Goal: Task Accomplishment & Management: Use online tool/utility

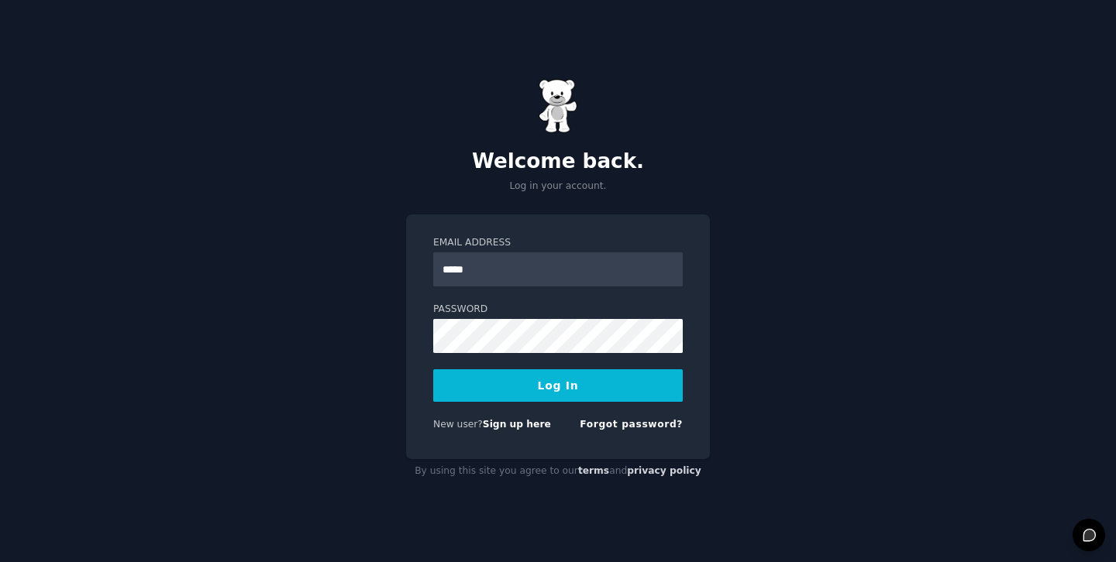
type input "**********"
click at [433, 370] on button "Log In" at bounding box center [557, 386] width 249 height 33
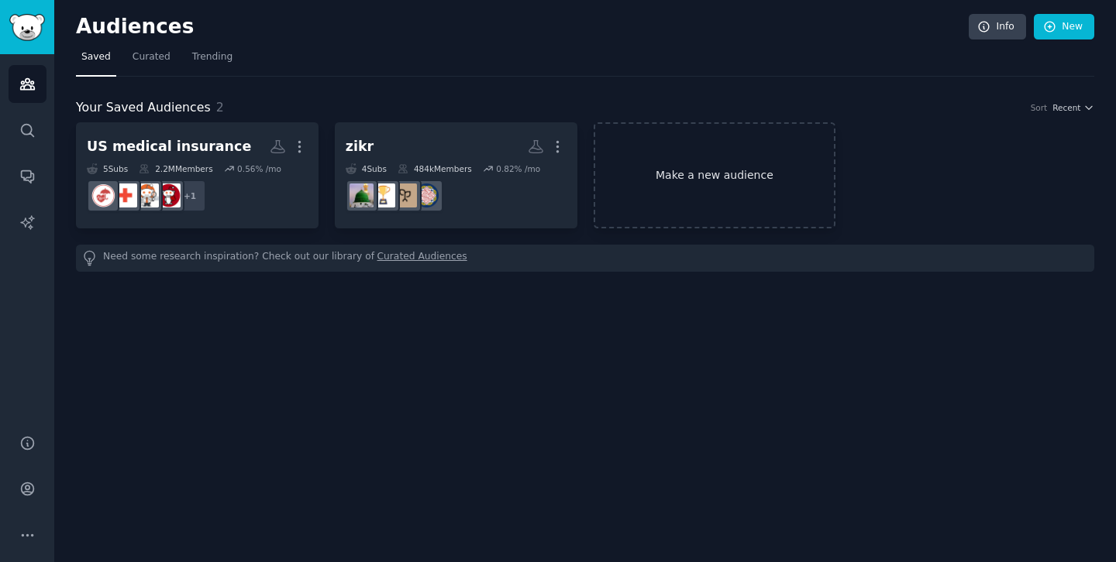
click at [671, 182] on link "Make a new audience" at bounding box center [714, 175] width 242 height 106
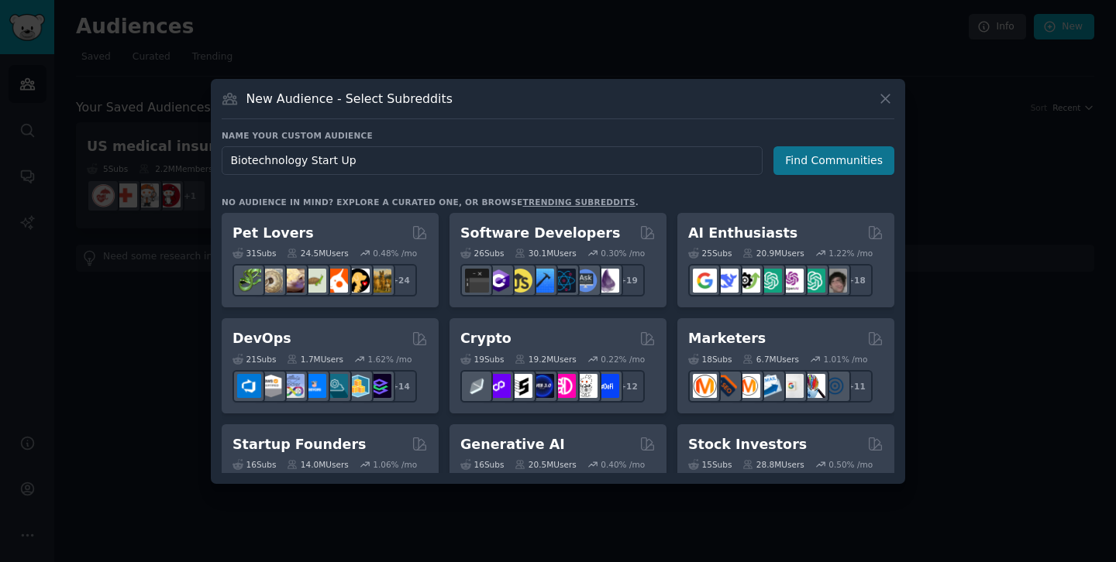
type input "Biotechnology Start Up"
click at [810, 148] on button "Find Communities" at bounding box center [833, 160] width 121 height 29
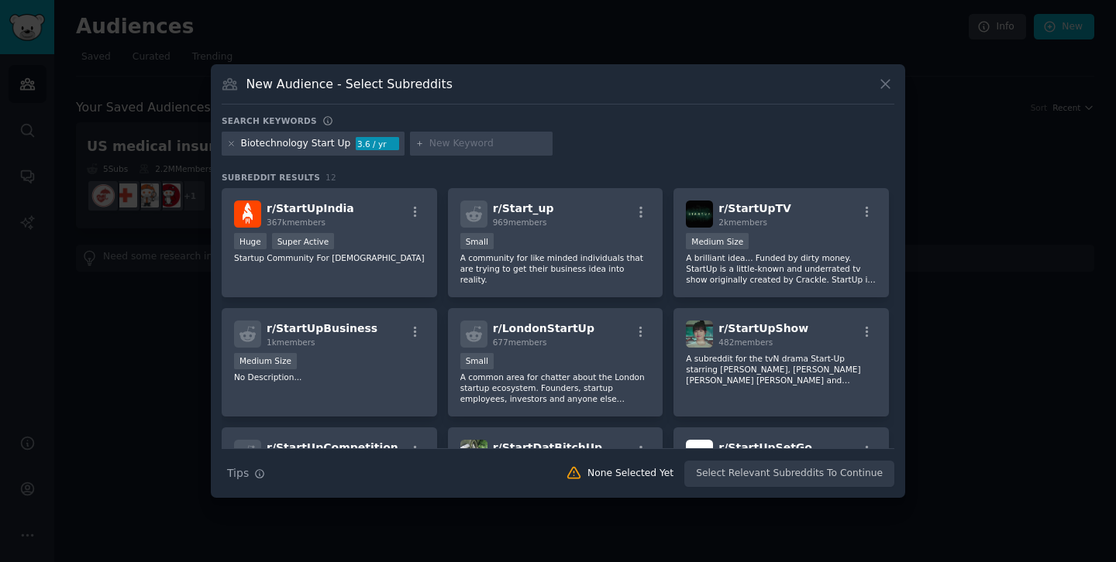
click at [229, 138] on div at bounding box center [231, 144] width 9 height 14
click at [232, 146] on icon at bounding box center [231, 143] width 9 height 9
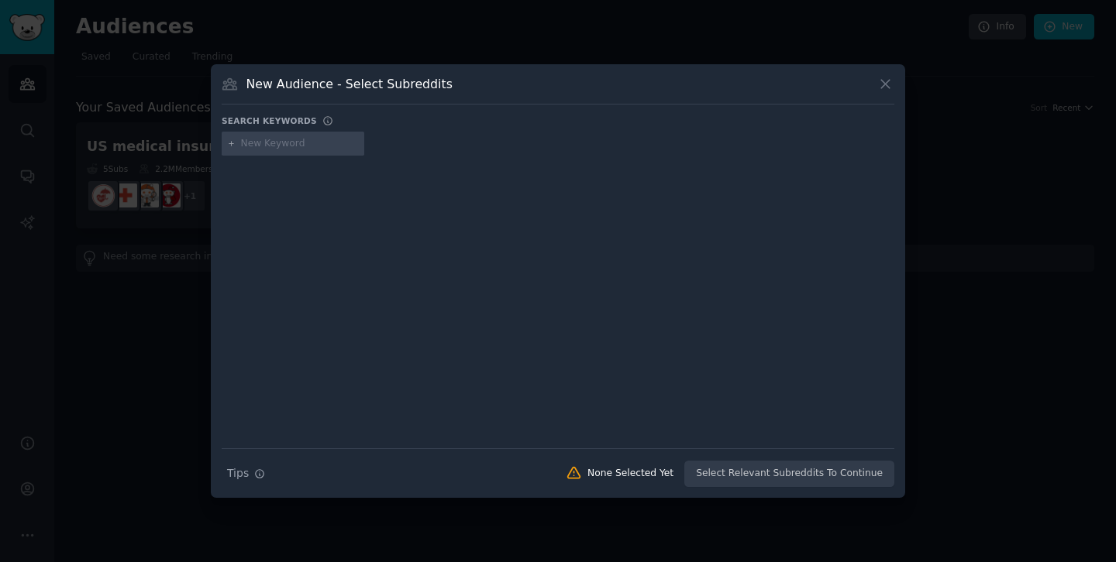
click at [267, 151] on div at bounding box center [293, 144] width 143 height 25
click at [229, 146] on icon at bounding box center [231, 143] width 9 height 9
click at [232, 144] on icon at bounding box center [231, 143] width 9 height 9
click at [281, 147] on input "text" at bounding box center [300, 144] width 118 height 14
type input "Biotechnology"
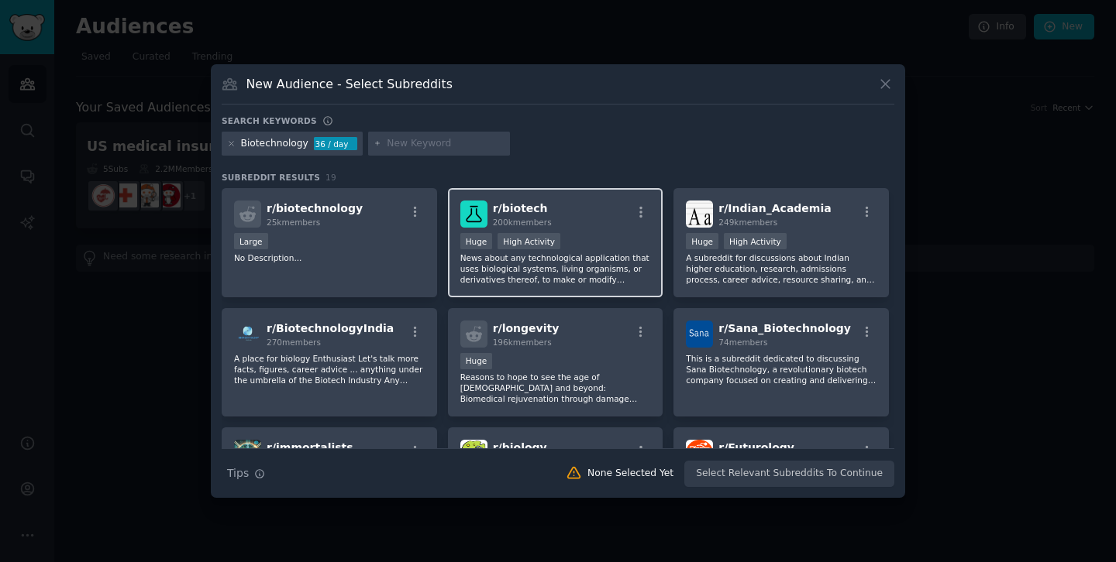
click at [583, 264] on p "News about any technological application that uses biological systems, living o…" at bounding box center [555, 269] width 191 height 33
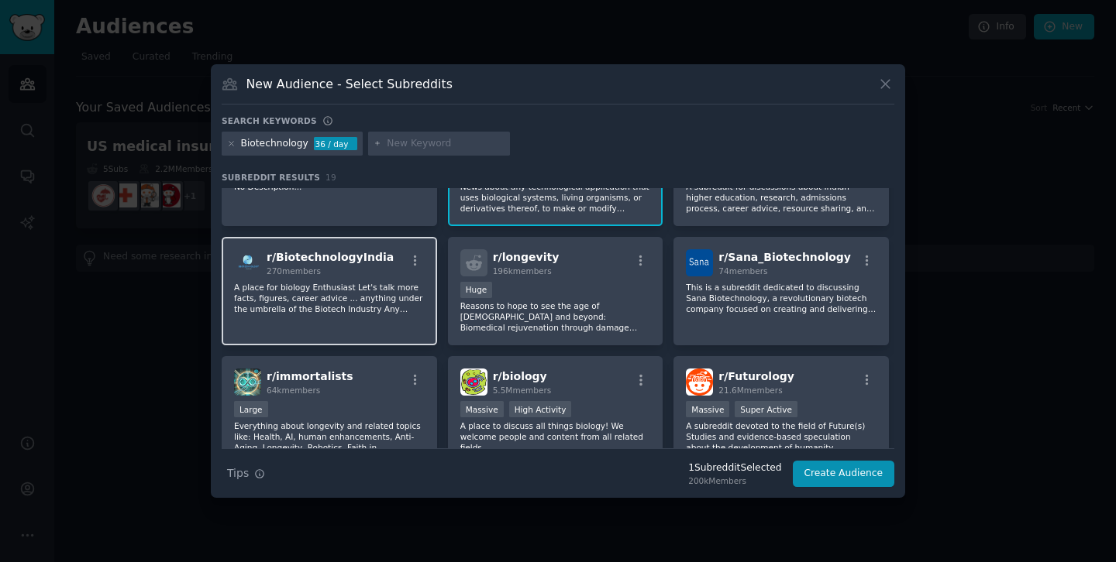
scroll to position [74, 0]
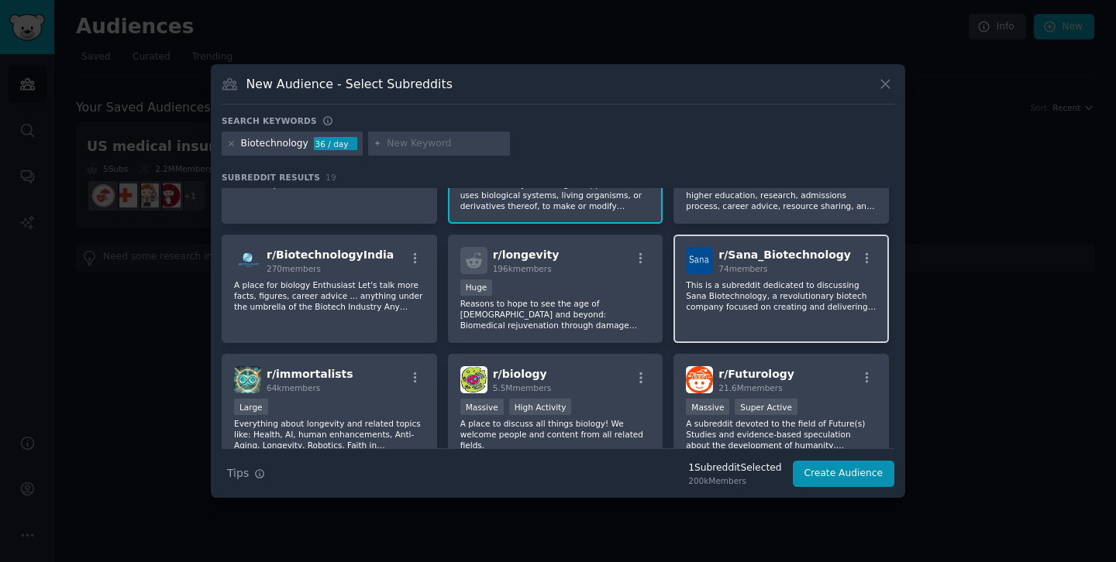
click at [792, 304] on p "This is a subreddit dedicated to discussing Sana Biotechnology, a revolutionary…" at bounding box center [781, 296] width 191 height 33
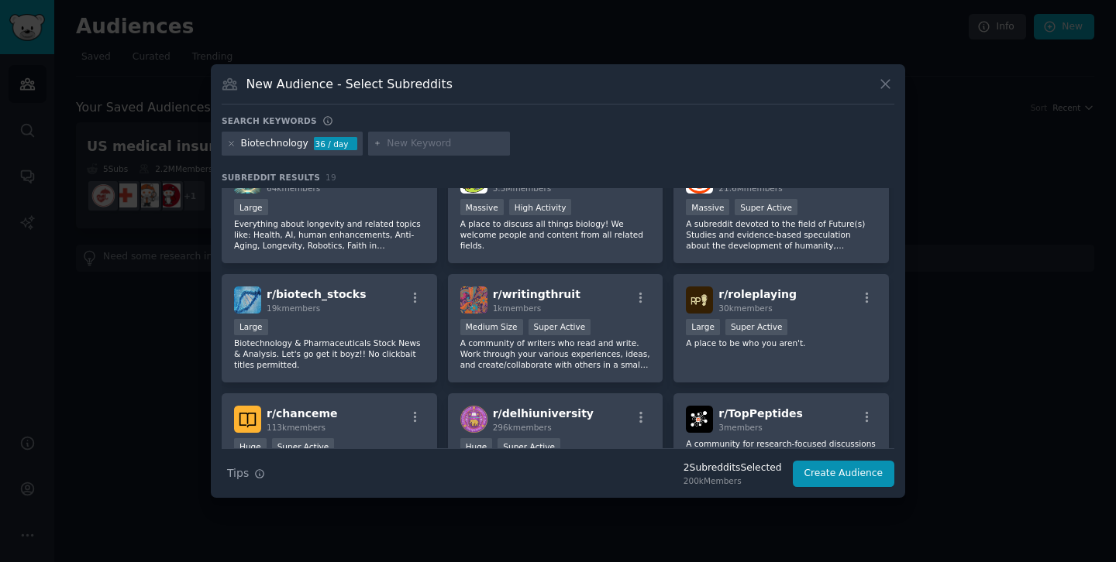
scroll to position [293, 0]
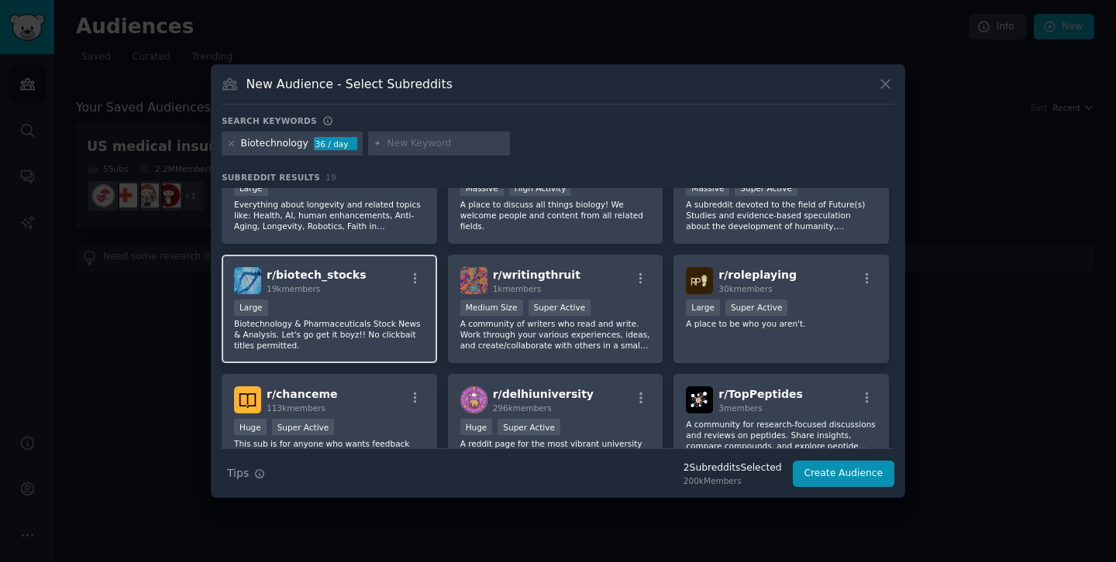
click at [292, 342] on p "Biotechnology & Pharmaceuticals Stock News & Analysis. Let's go get it boyz!! N…" at bounding box center [329, 334] width 191 height 33
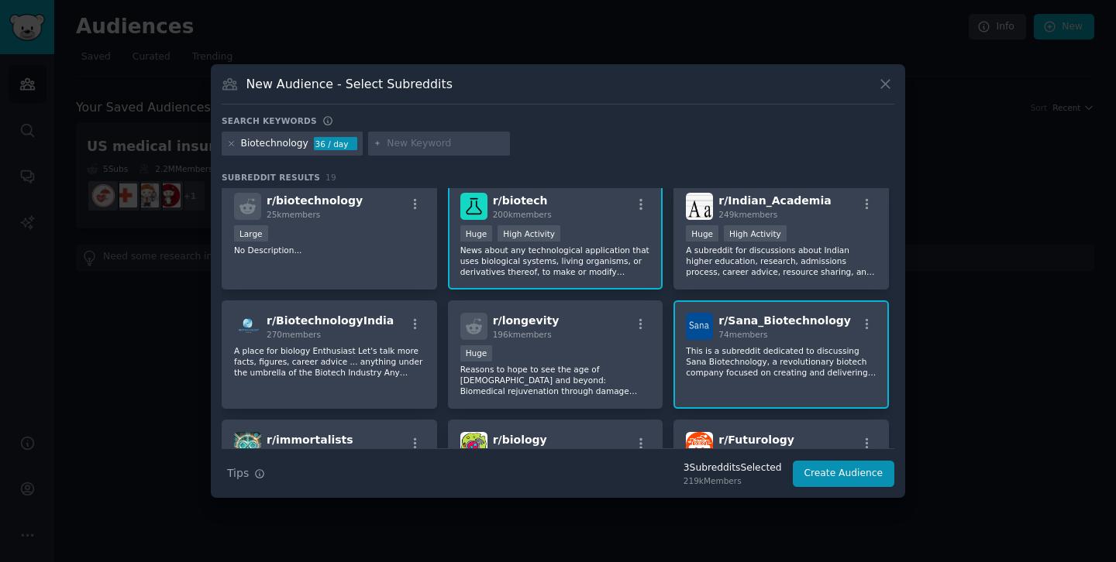
scroll to position [0, 0]
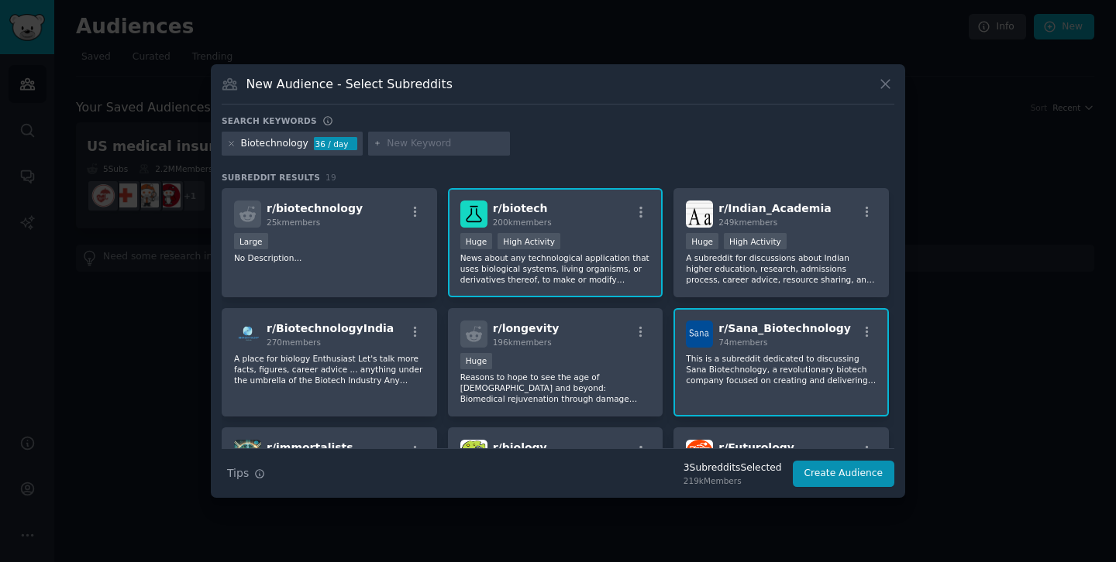
click at [374, 140] on icon at bounding box center [377, 143] width 9 height 9
click at [375, 146] on icon at bounding box center [377, 143] width 9 height 9
click at [401, 144] on input "text" at bounding box center [446, 144] width 118 height 14
type input "Start up"
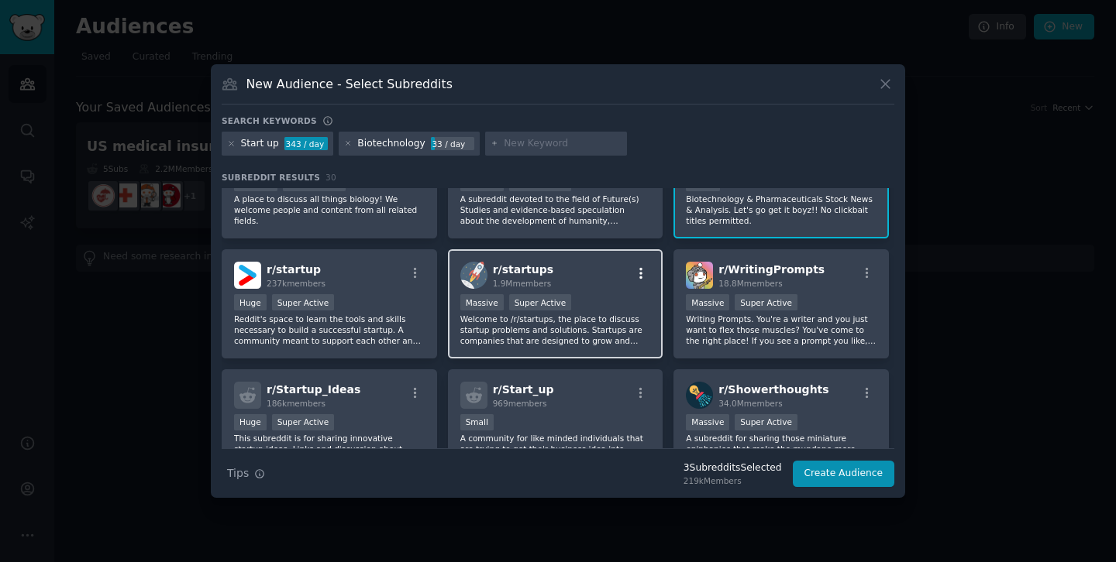
scroll to position [408, 0]
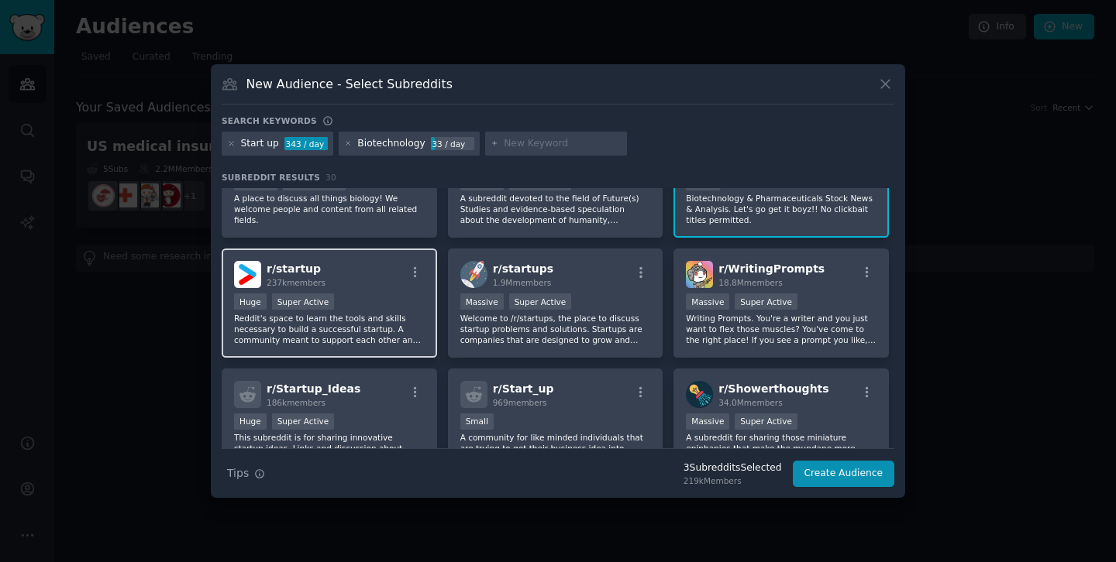
click at [372, 332] on p "Reddit's space to learn the tools and skills necessary to build a successful st…" at bounding box center [329, 329] width 191 height 33
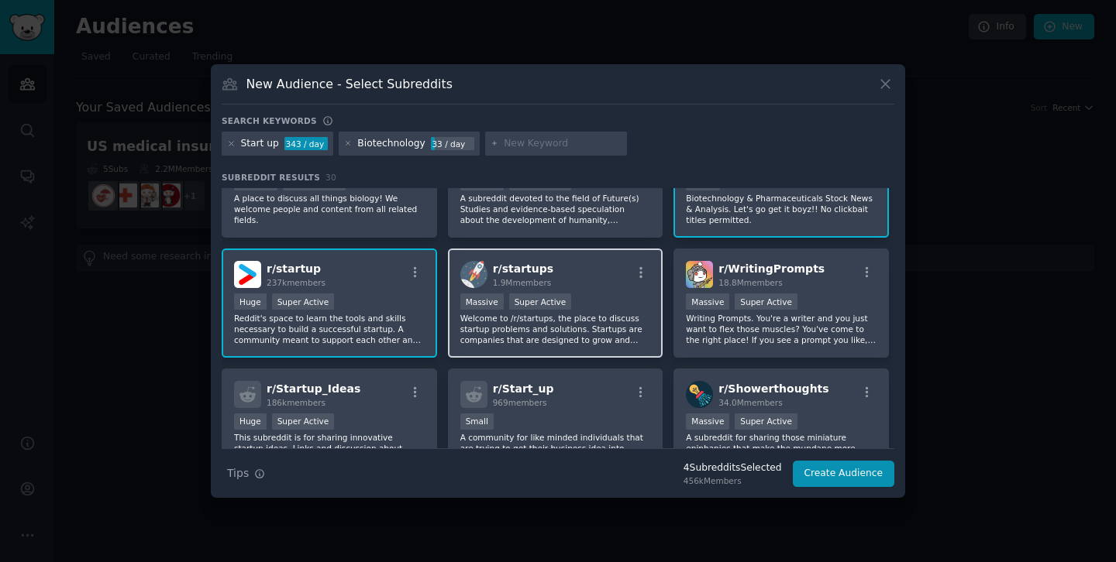
click at [499, 335] on p "Welcome to /r/startups, the place to discuss startup problems and solutions. St…" at bounding box center [555, 329] width 191 height 33
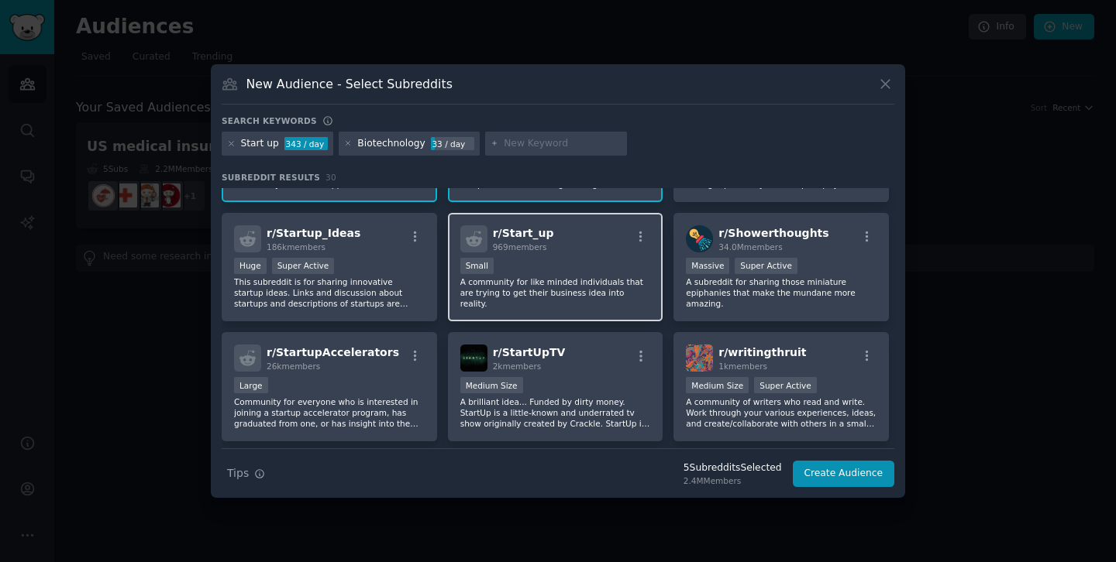
scroll to position [569, 0]
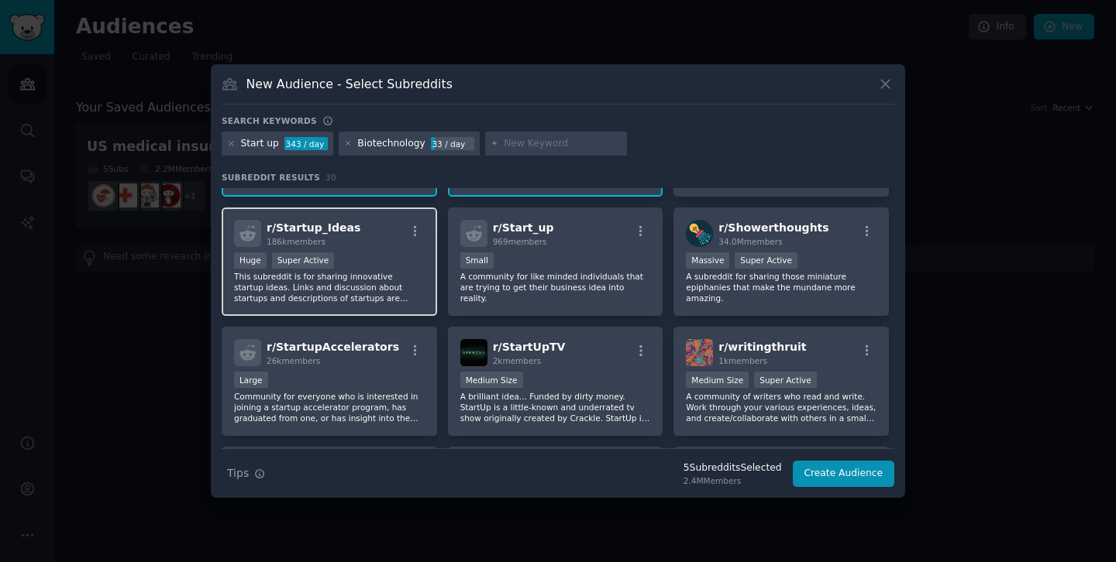
click at [413, 298] on p "This subreddit is for sharing innovative startup ideas. Links and discussion ab…" at bounding box center [329, 287] width 191 height 33
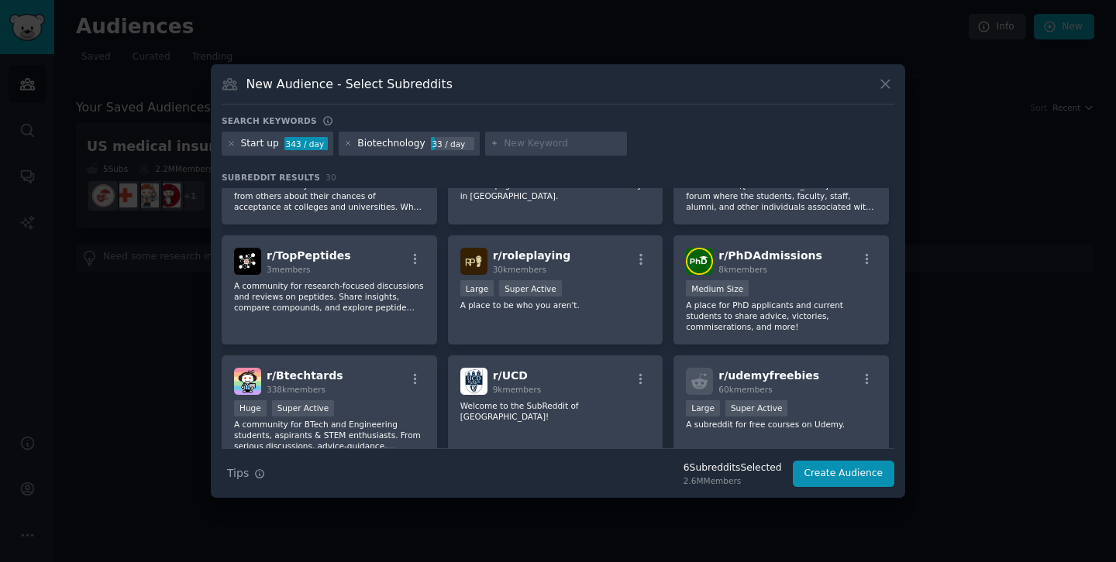
scroll to position [969, 0]
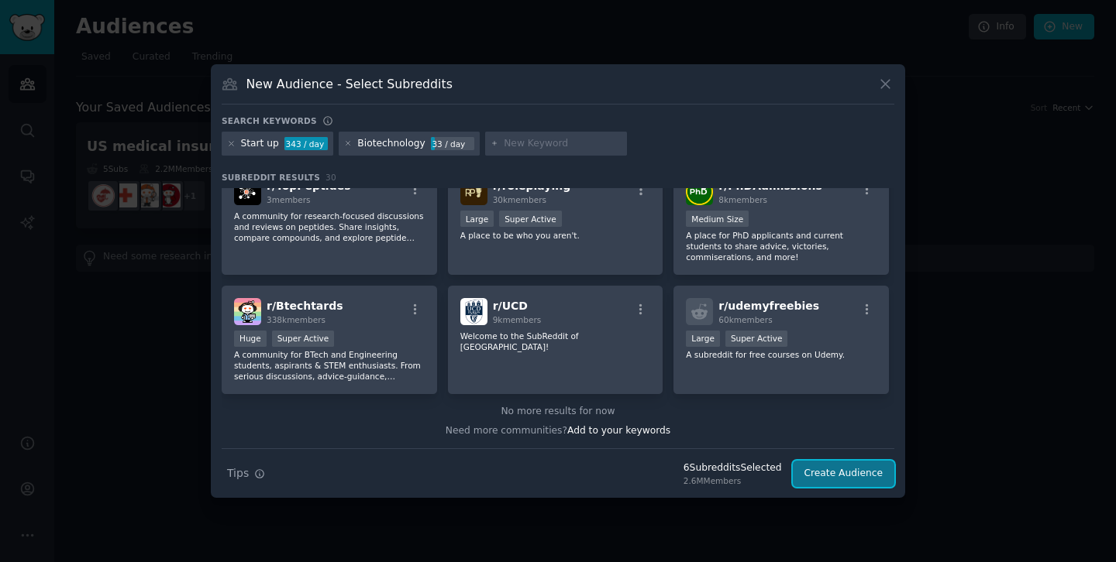
click at [818, 474] on button "Create Audience" at bounding box center [844, 474] width 102 height 26
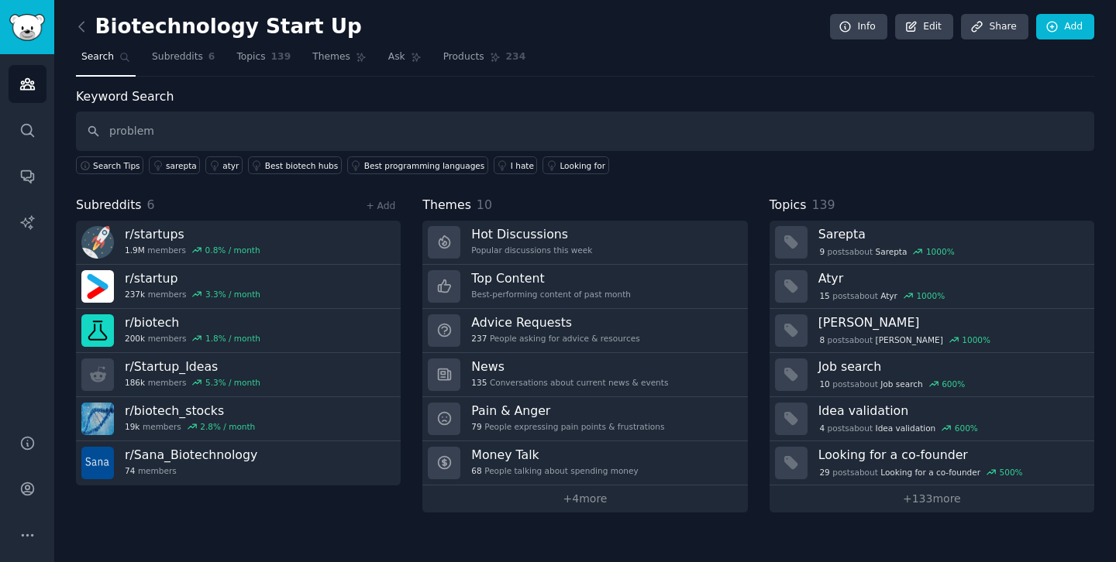
type input "problem"
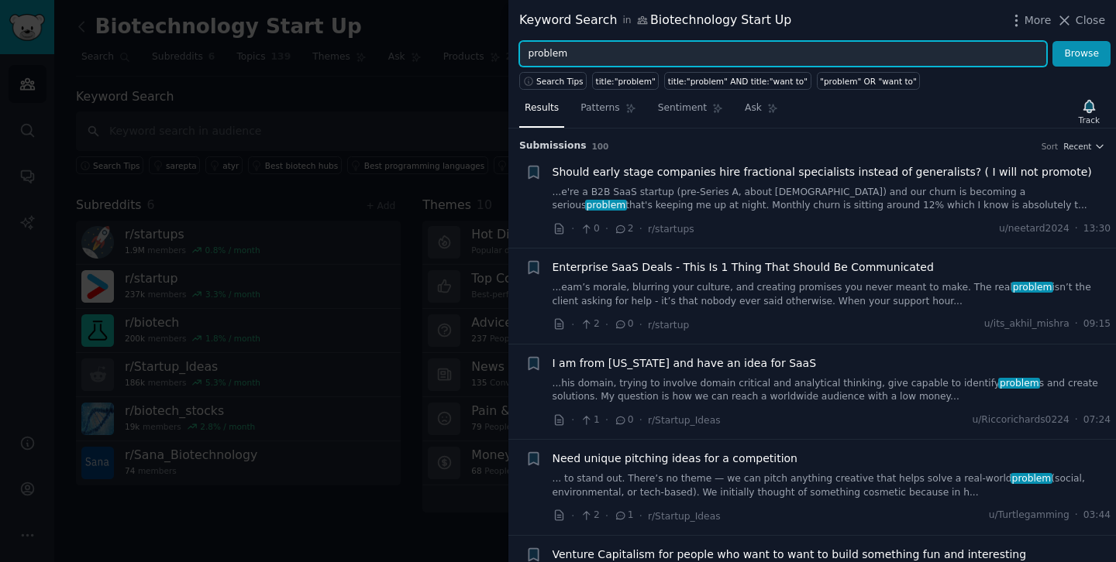
click at [649, 57] on input "problem" at bounding box center [783, 54] width 528 height 26
type input "p"
type input "startup"
click at [1052, 41] on button "Browse" at bounding box center [1081, 54] width 58 height 26
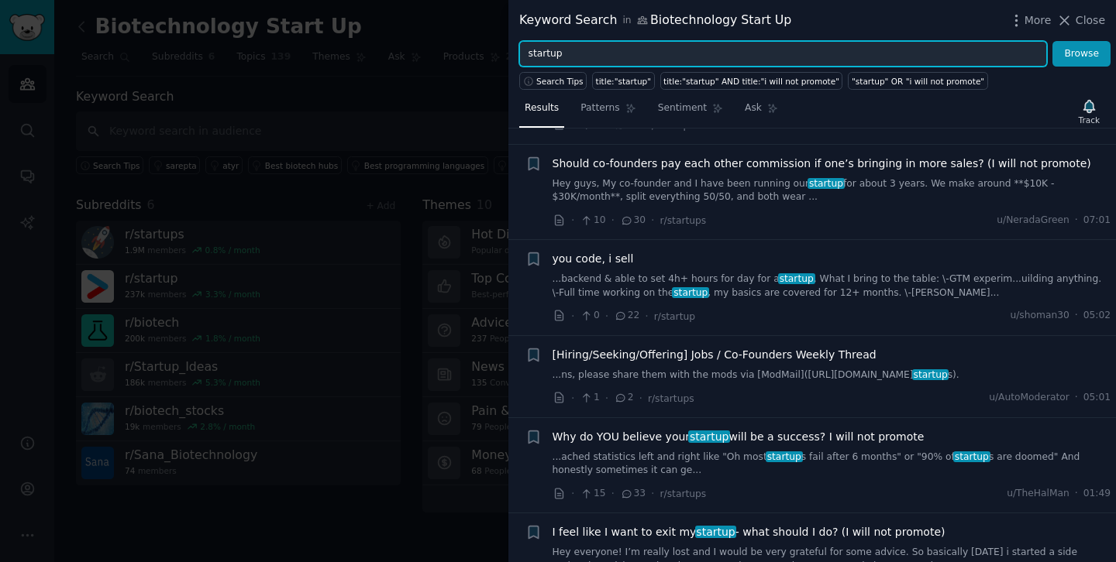
scroll to position [970, 0]
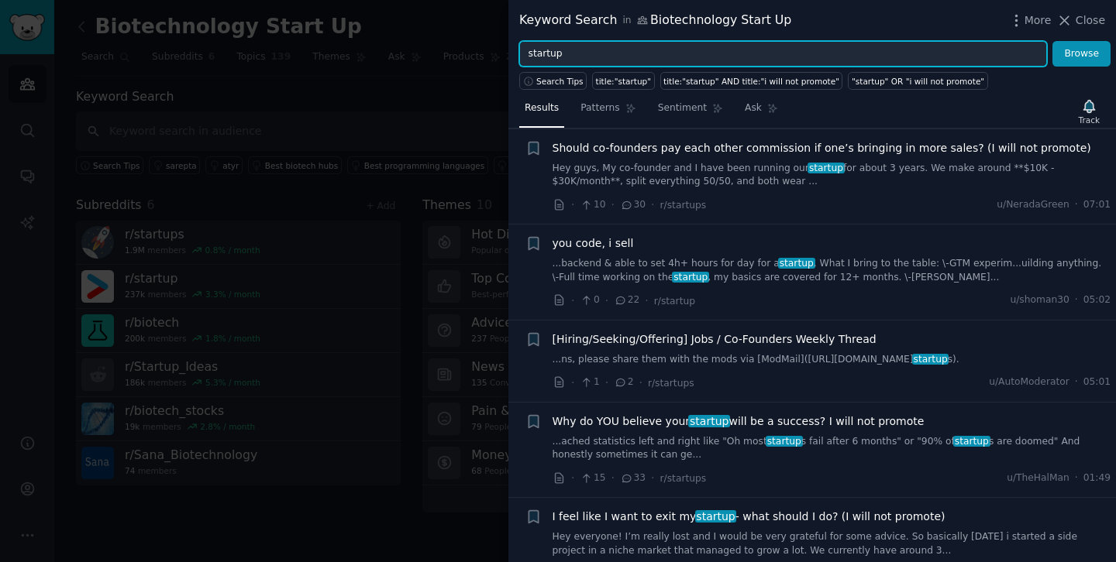
drag, startPoint x: 605, startPoint y: 52, endPoint x: 526, endPoint y: 52, distance: 79.0
click at [526, 52] on input "startup" at bounding box center [783, 54] width 528 height 26
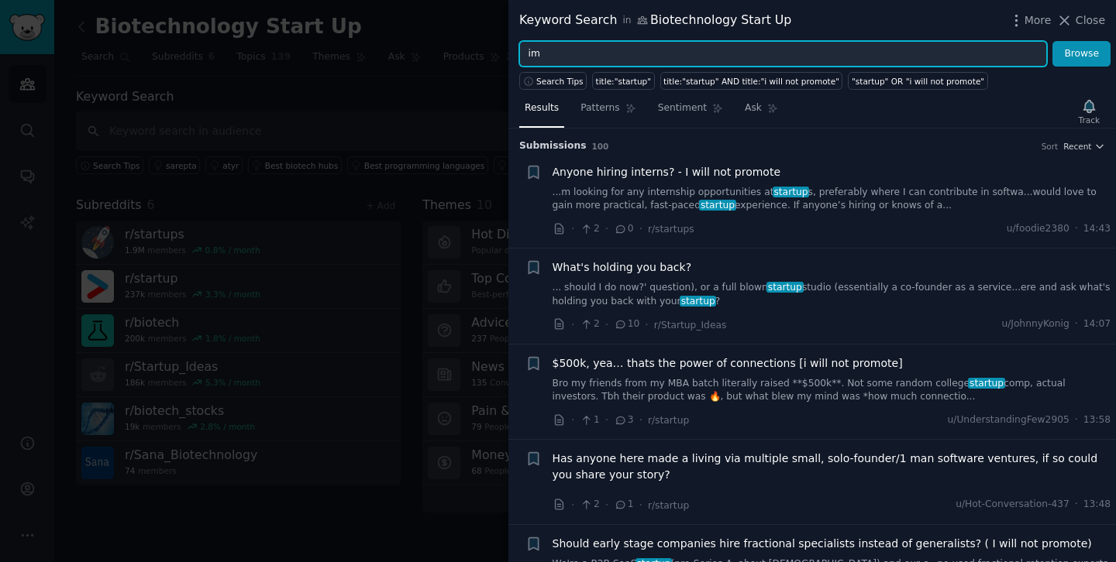
type input "i"
type input "fertility"
click at [1052, 41] on button "Browse" at bounding box center [1081, 54] width 58 height 26
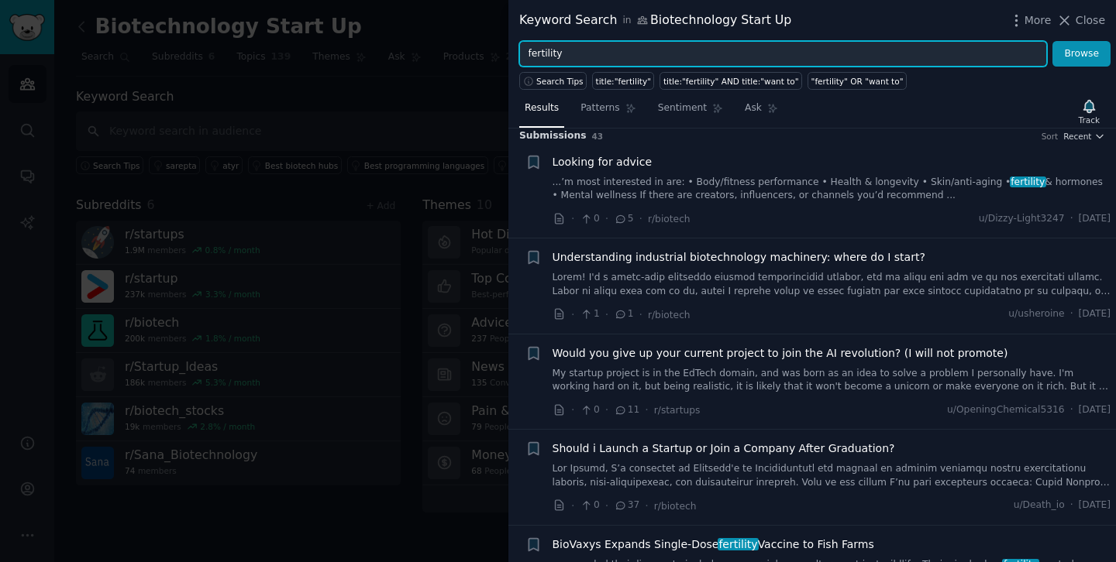
scroll to position [0, 0]
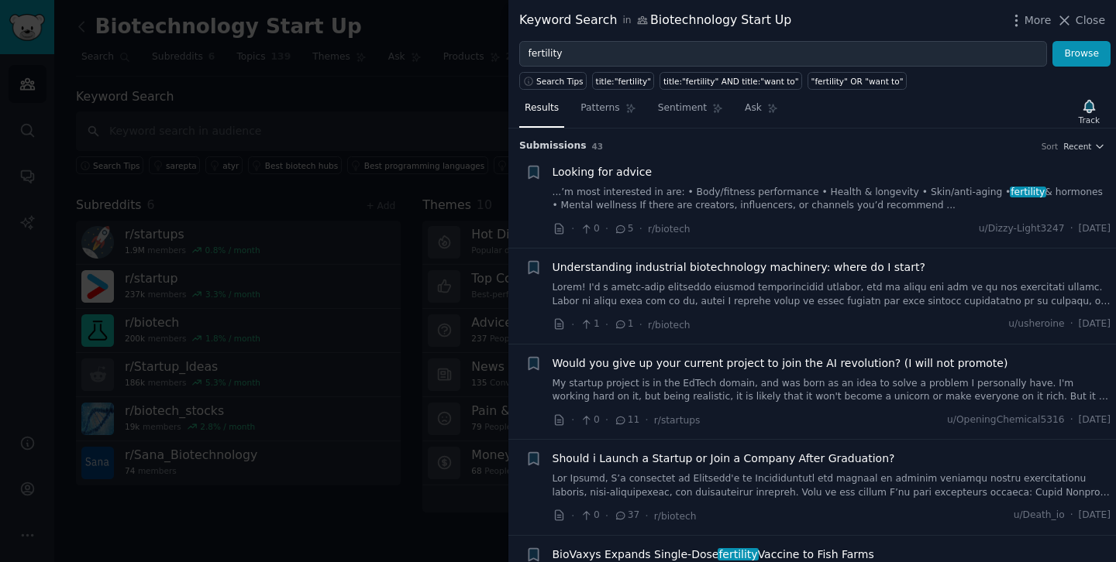
click at [876, 170] on div "Looking for advice" at bounding box center [831, 172] width 559 height 16
click at [839, 184] on div "Looking for advice ...’m most interested in are: • Body/fitness performance • H…" at bounding box center [831, 188] width 559 height 49
click at [713, 183] on div "Looking for advice ...’m most interested in are: • Body/fitness performance • H…" at bounding box center [831, 188] width 559 height 49
click at [670, 200] on link "...’m most interested in are: • Body/fitness performance • Health & longevity •…" at bounding box center [831, 199] width 559 height 27
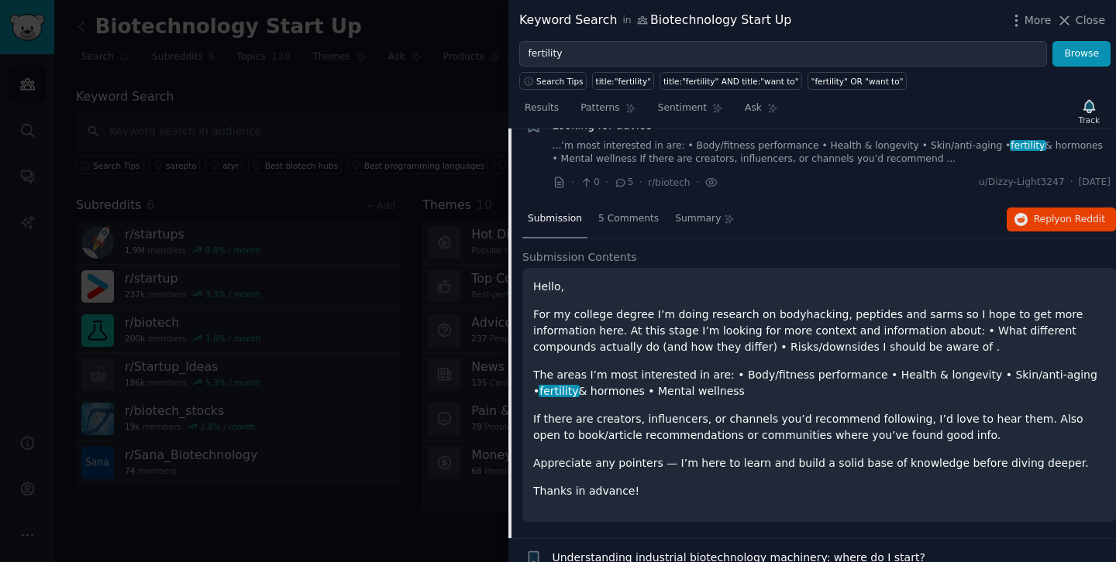
scroll to position [44, 0]
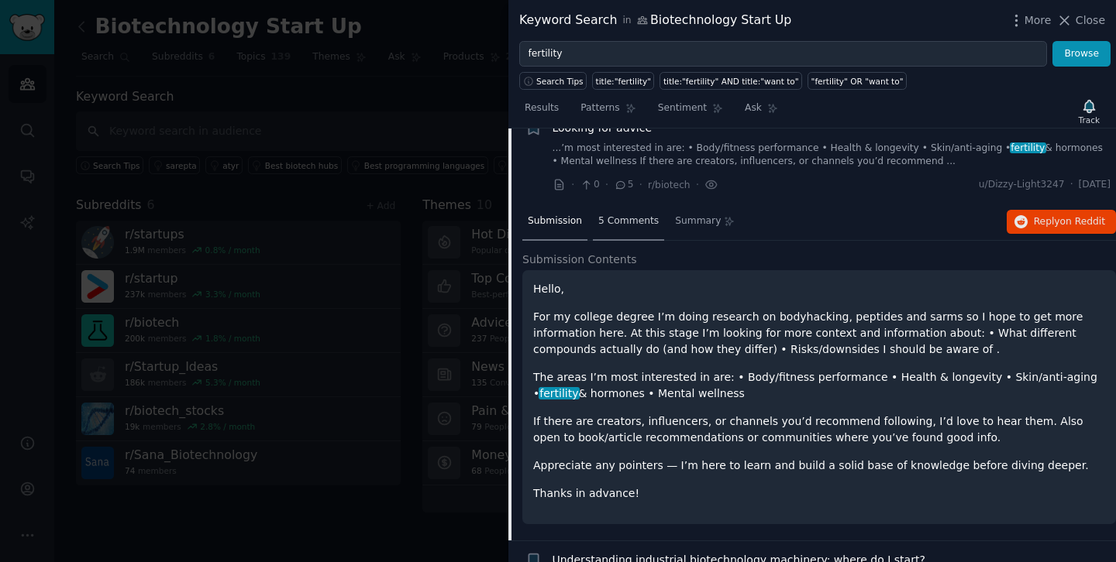
click at [624, 222] on span "5 Comments" at bounding box center [628, 222] width 60 height 14
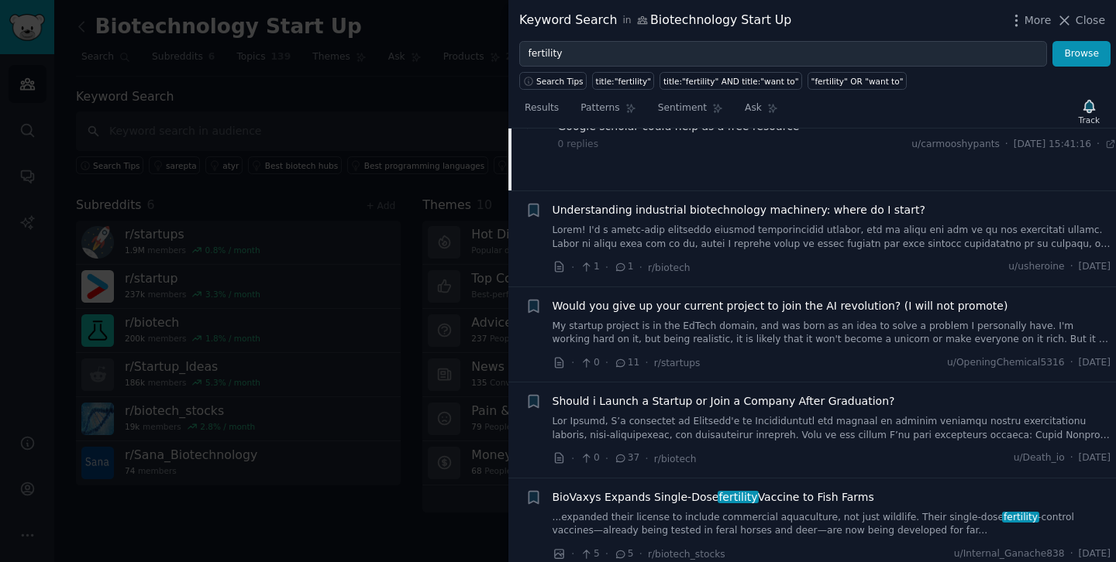
scroll to position [308, 0]
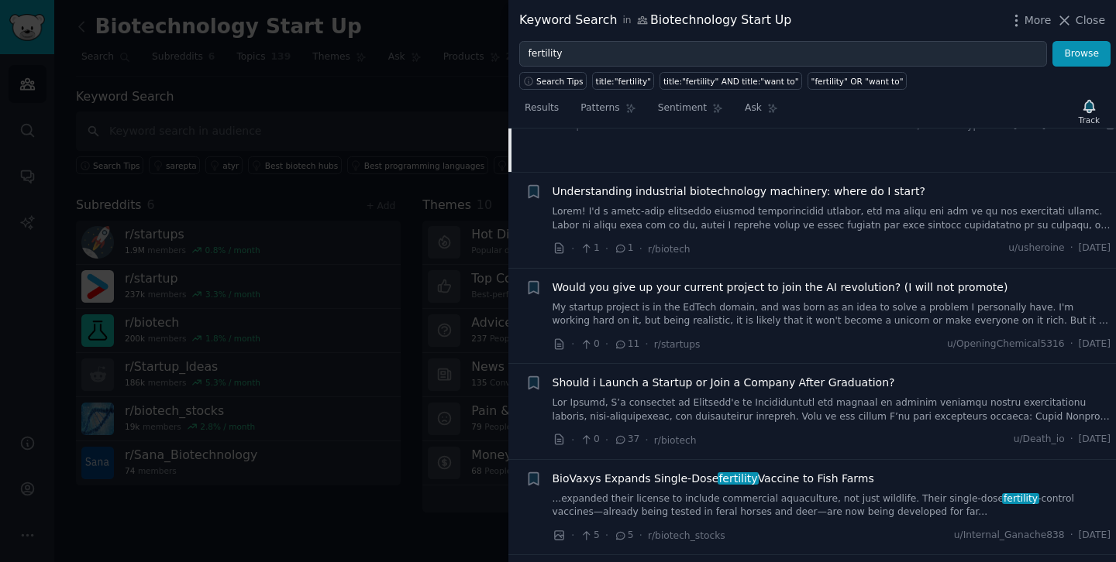
click at [764, 217] on link at bounding box center [831, 218] width 559 height 27
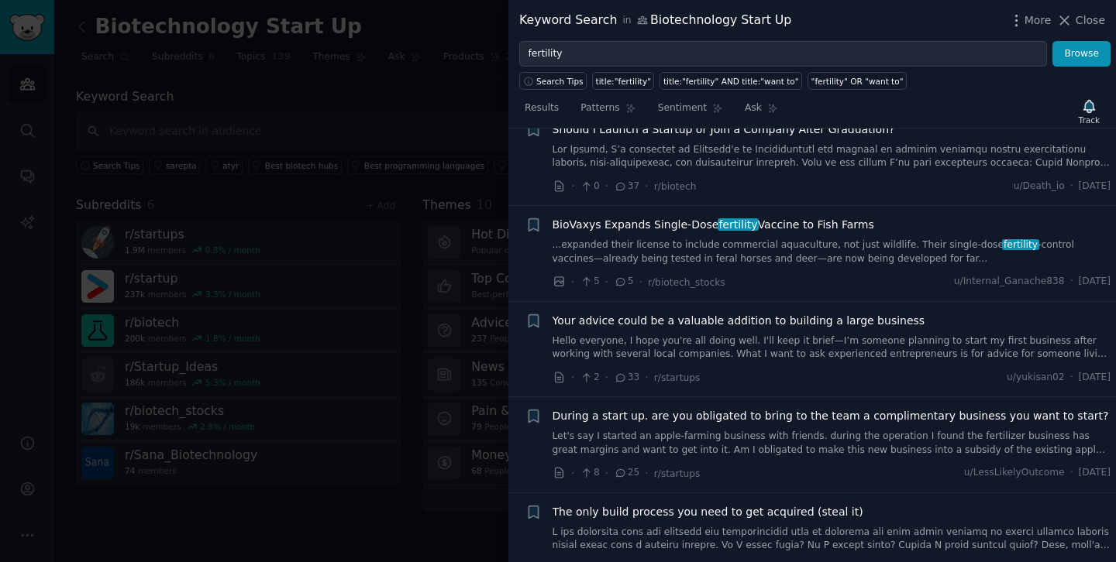
scroll to position [778, 0]
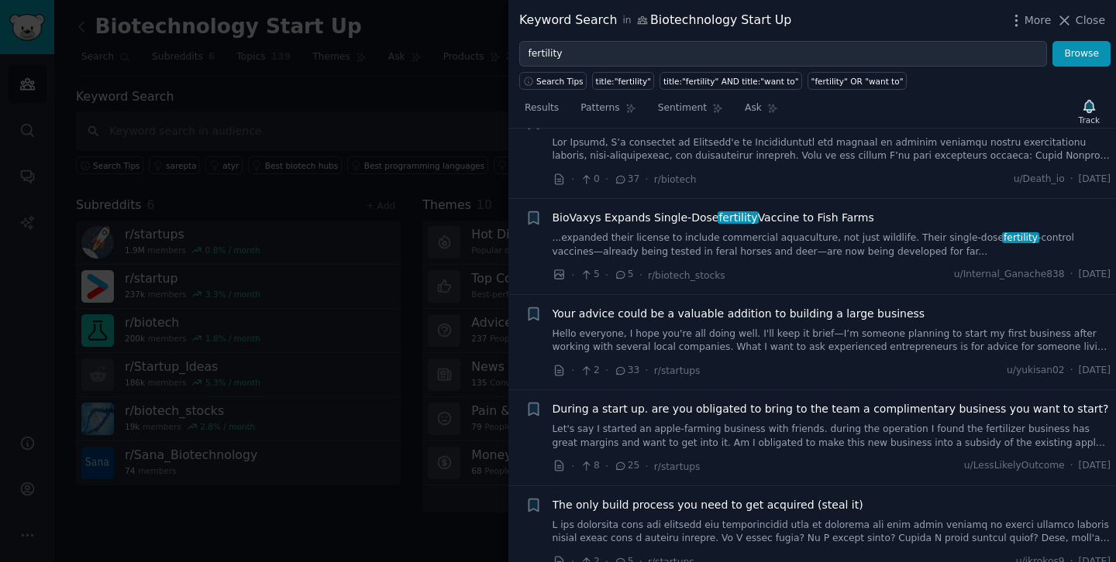
click at [882, 238] on link "...expanded their license to include commercial aquaculture, not just wildlife.…" at bounding box center [831, 245] width 559 height 27
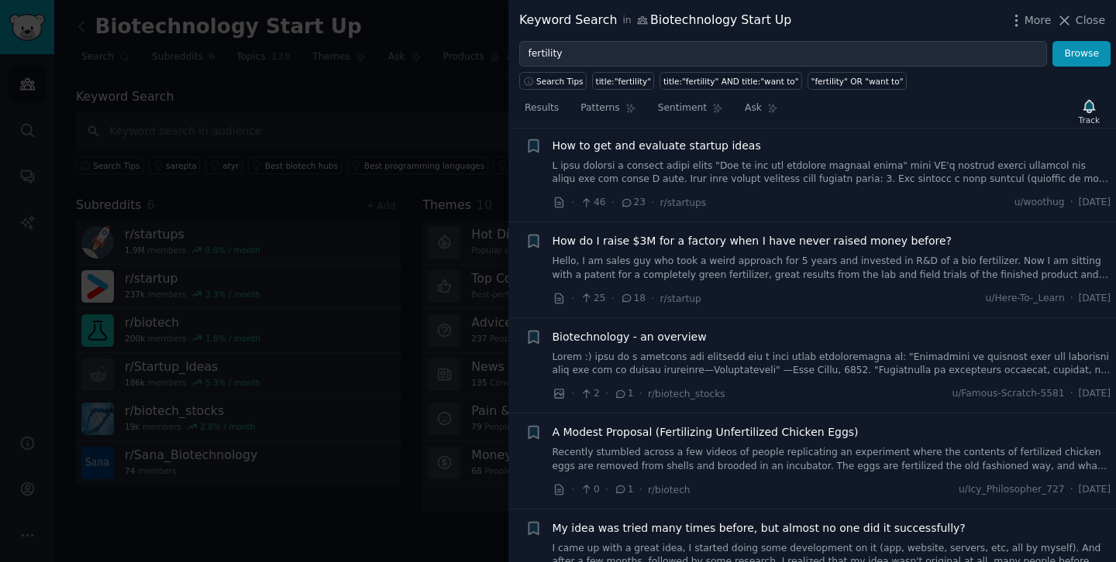
scroll to position [2296, 0]
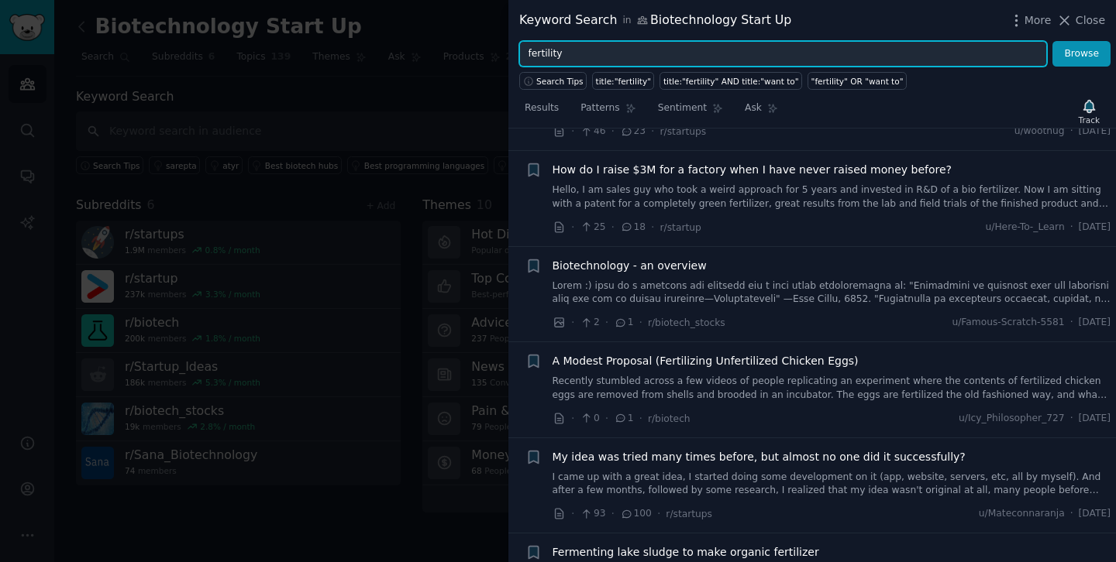
drag, startPoint x: 578, startPoint y: 56, endPoint x: 513, endPoint y: 55, distance: 65.1
click at [513, 55] on div "fertility Browse" at bounding box center [811, 54] width 607 height 26
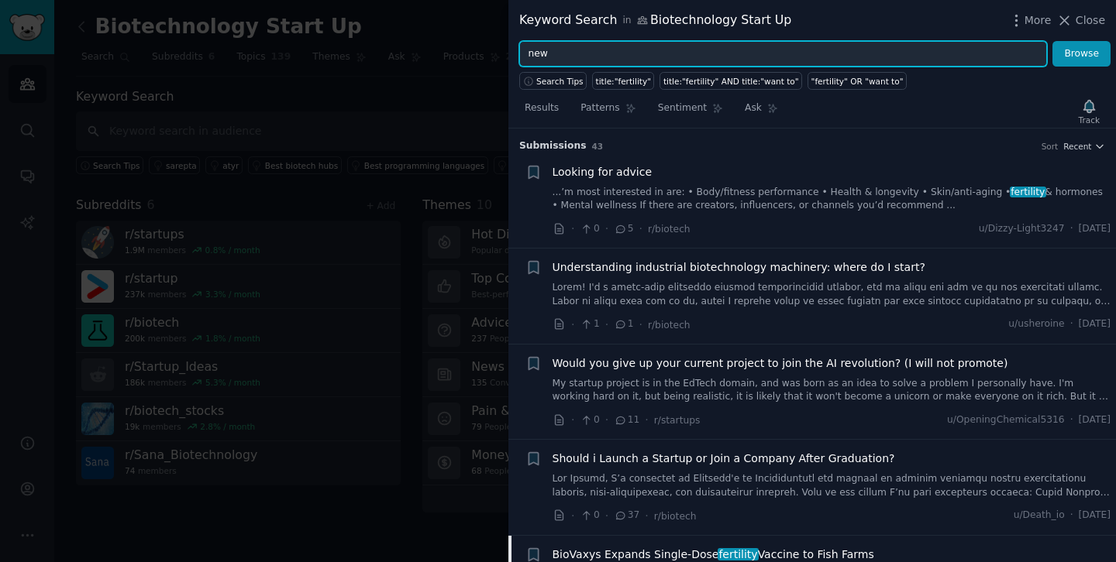
type input "new"
click at [1052, 41] on button "Browse" at bounding box center [1081, 54] width 58 height 26
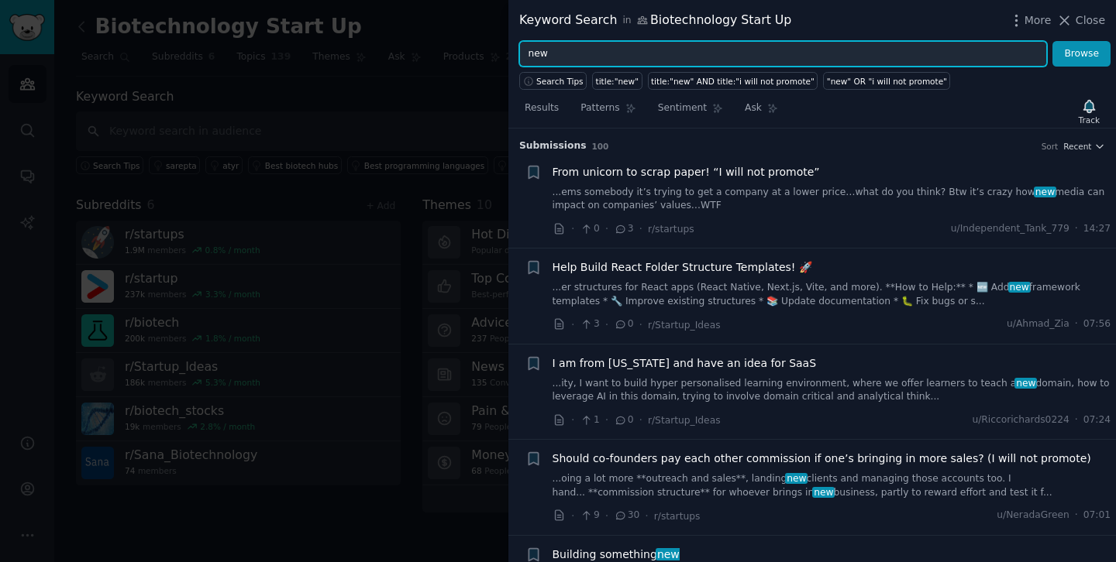
drag, startPoint x: 573, startPoint y: 52, endPoint x: 494, endPoint y: 50, distance: 79.0
click at [494, 50] on div "Keyword Search in Biotechnology Start Up More Close new Browse Search Tips titl…" at bounding box center [558, 281] width 1116 height 562
type input "sustainability"
click at [1052, 41] on button "Browse" at bounding box center [1081, 54] width 58 height 26
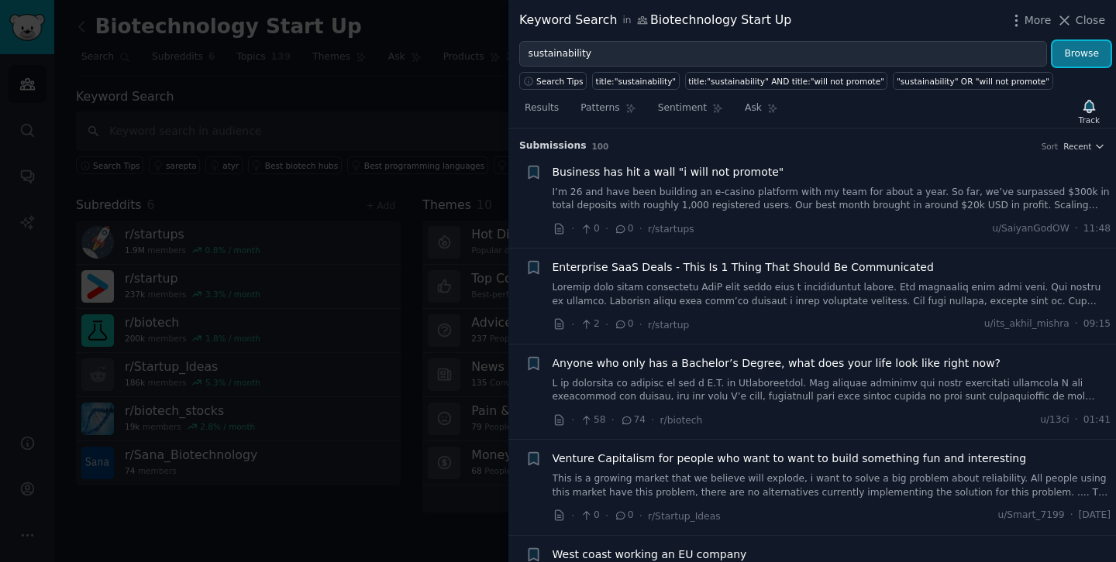
click at [1075, 53] on button "Browse" at bounding box center [1081, 54] width 58 height 26
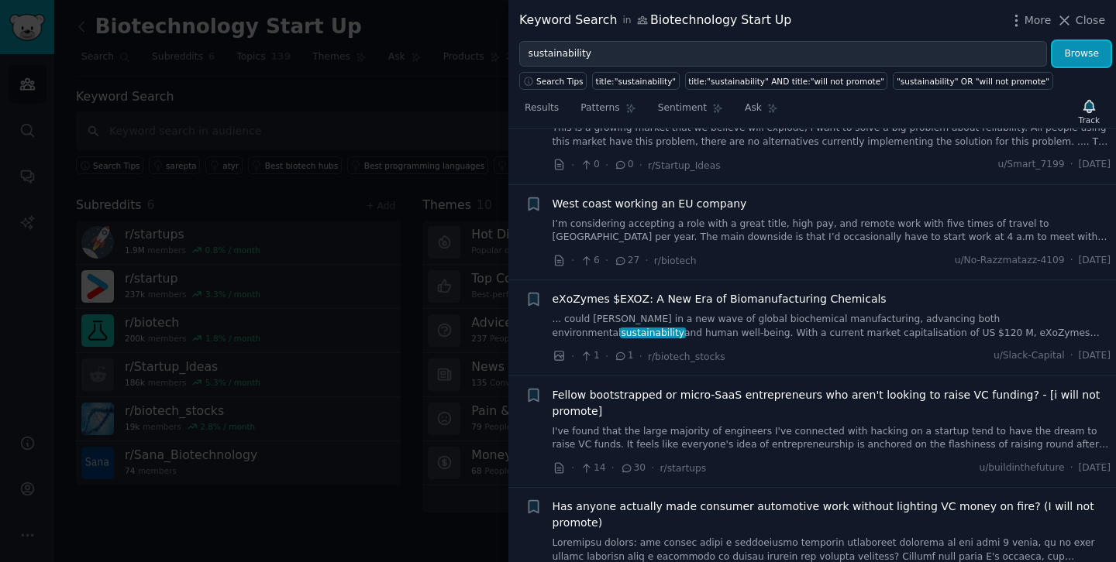
scroll to position [380, 0]
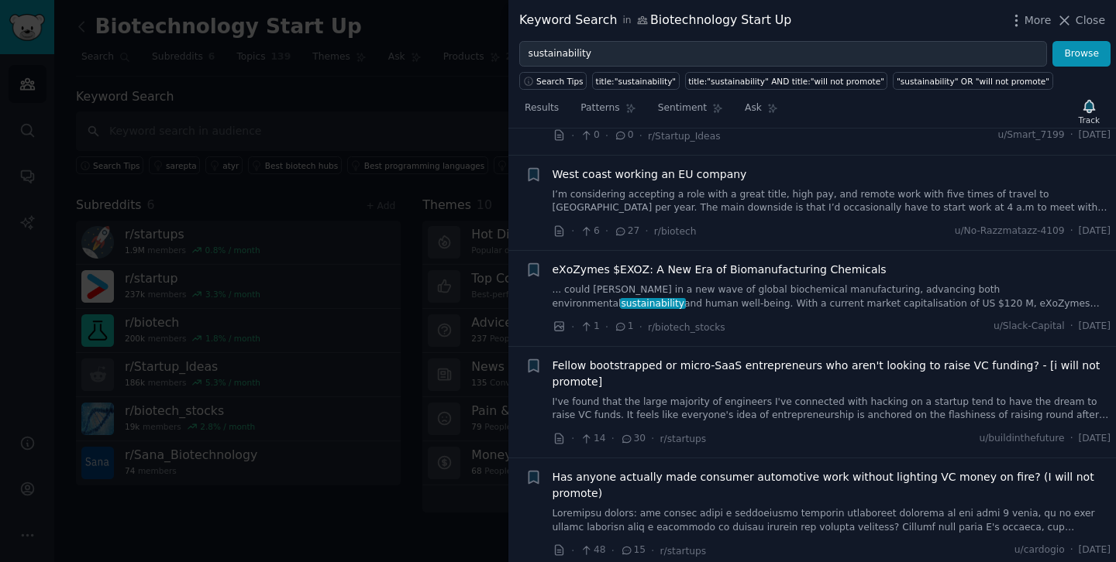
click at [906, 309] on link "... could [PERSON_NAME] in a new wave of global biochemical manufacturing, adva…" at bounding box center [831, 297] width 559 height 27
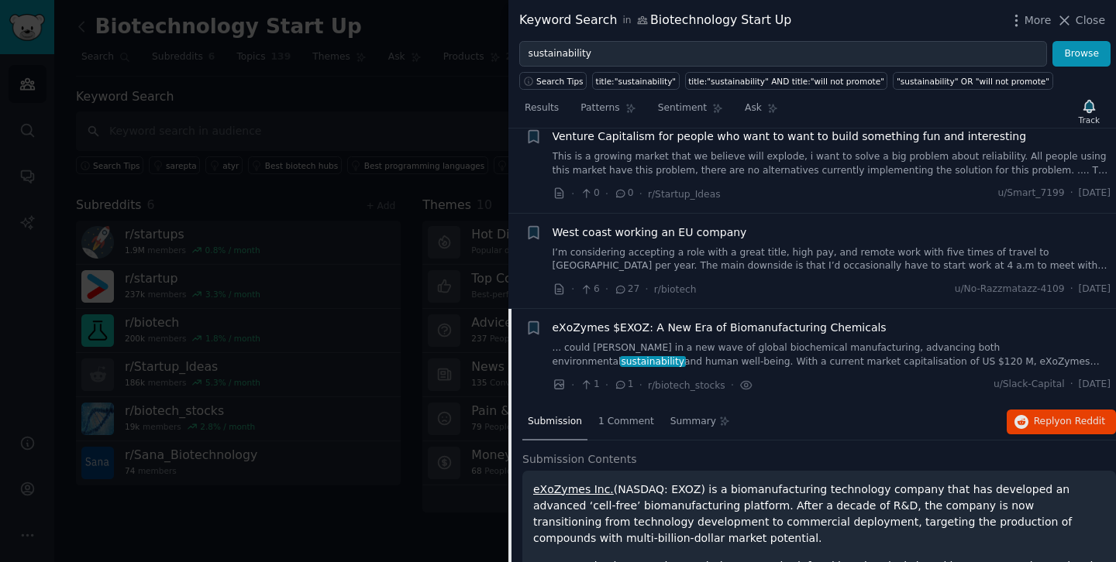
scroll to position [360, 0]
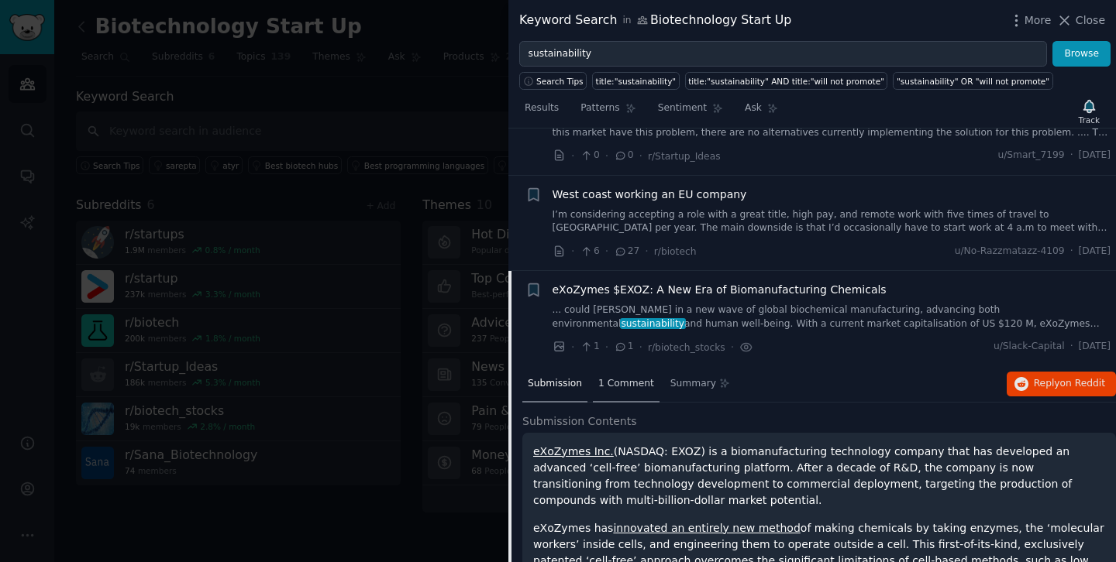
click at [618, 382] on span "1 Comment" at bounding box center [626, 384] width 56 height 14
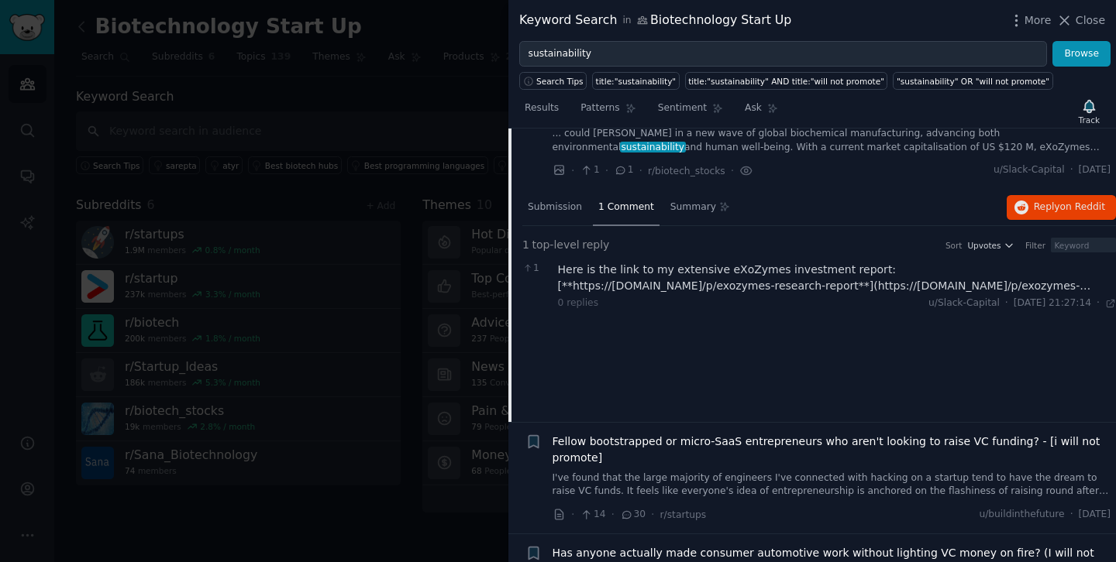
scroll to position [501, 0]
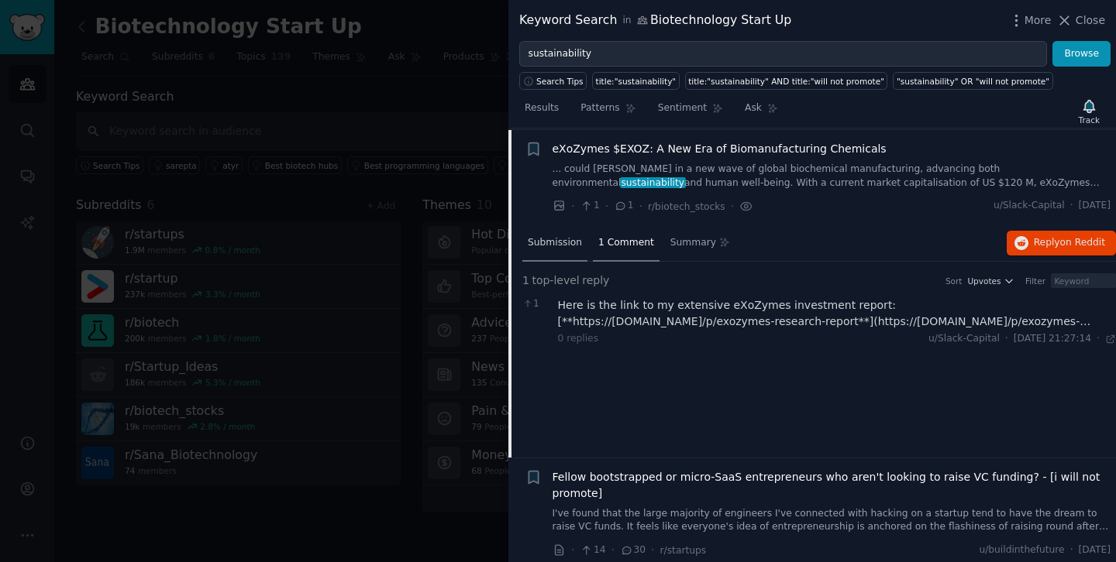
click at [564, 238] on span "Submission" at bounding box center [555, 243] width 54 height 14
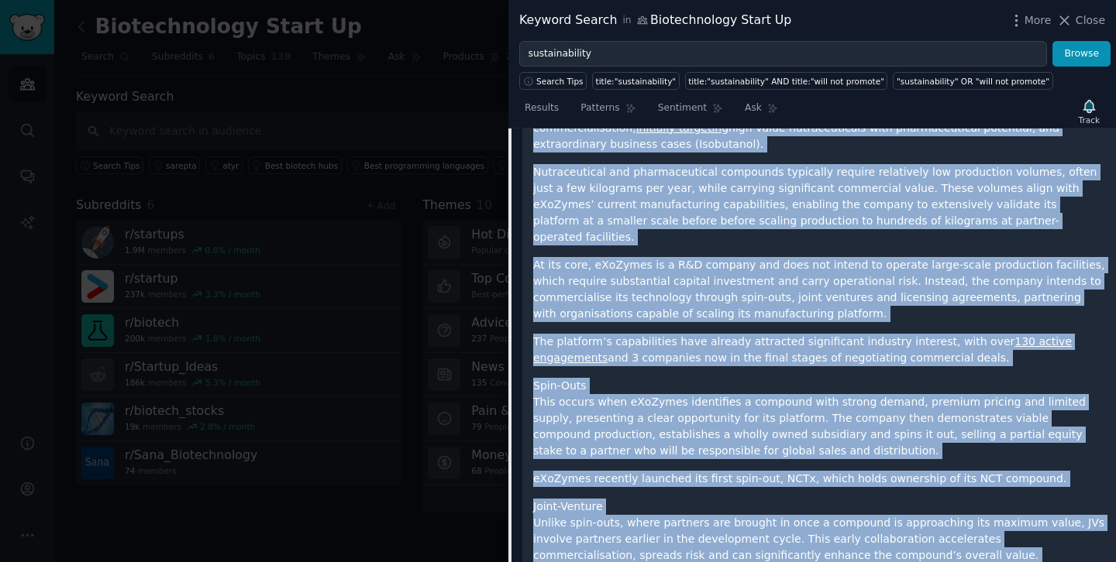
drag, startPoint x: 531, startPoint y: 307, endPoint x: 752, endPoint y: 554, distance: 331.9
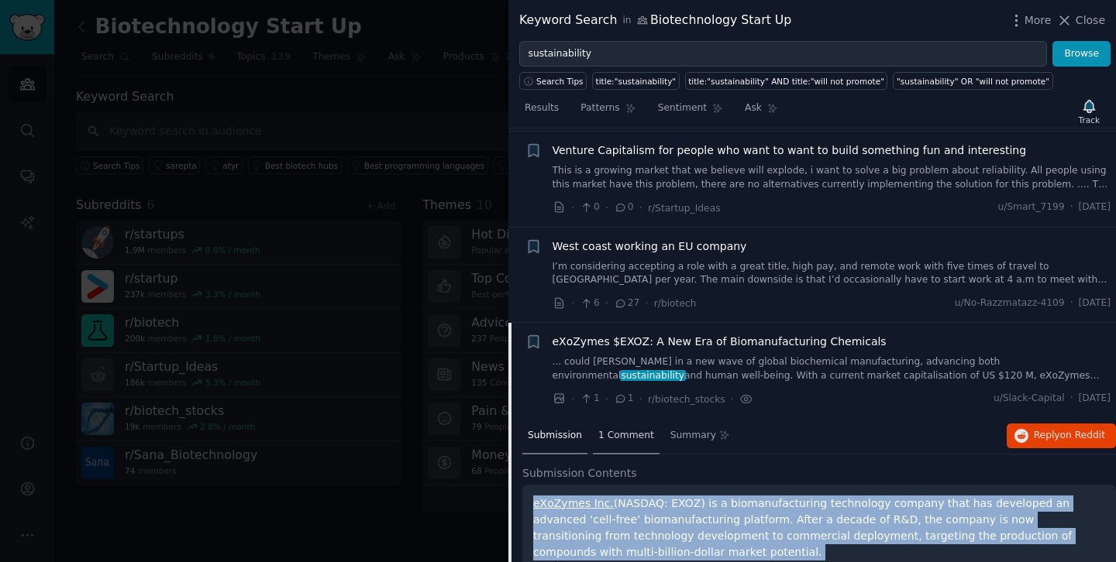
scroll to position [309, 0]
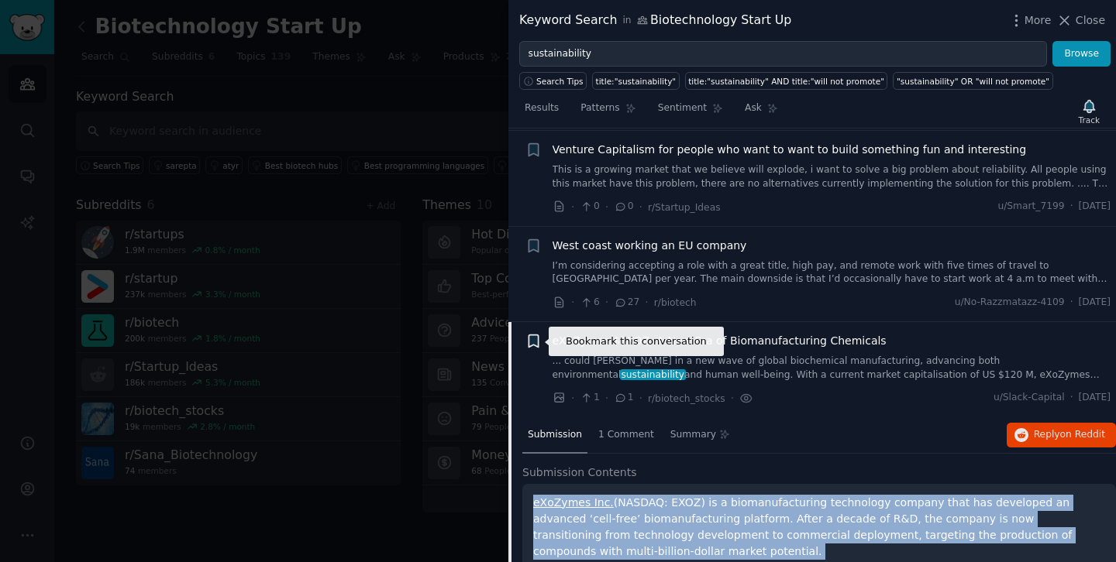
click at [534, 339] on icon "button" at bounding box center [532, 341] width 9 height 12
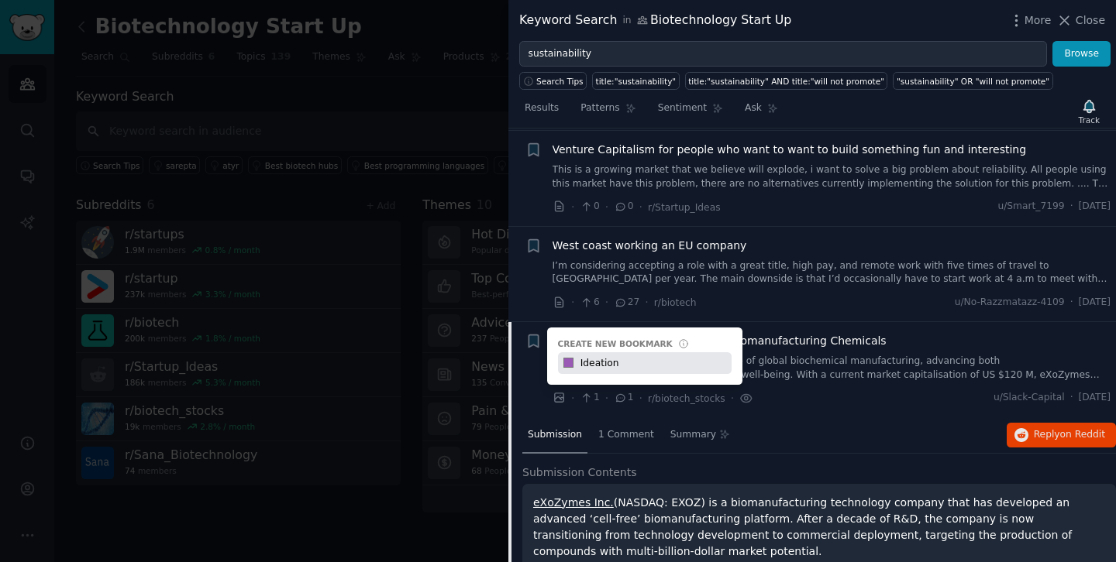
type input "Ideation"
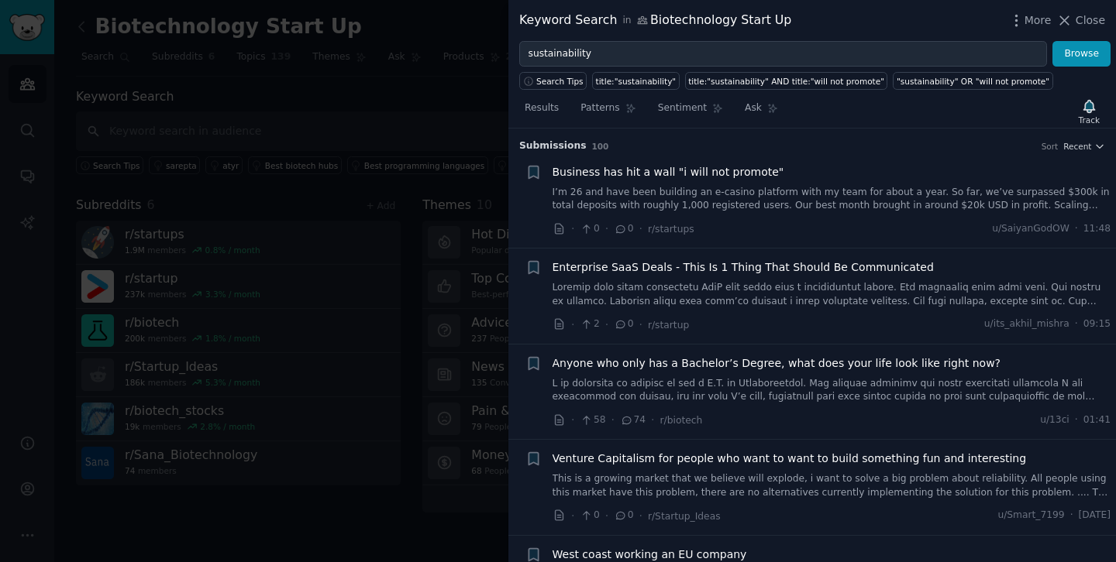
scroll to position [0, 0]
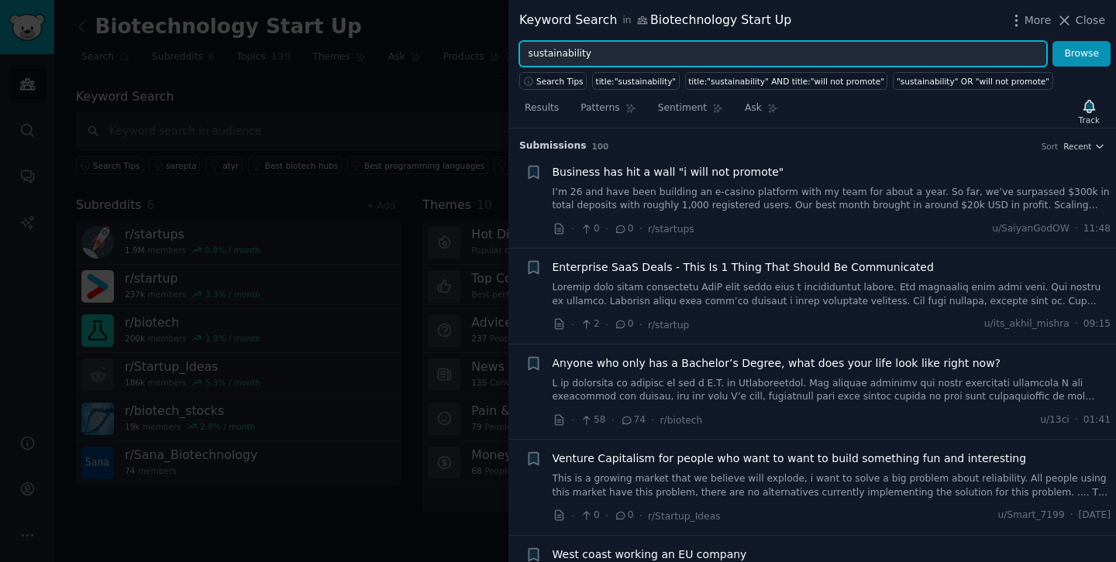
drag, startPoint x: 598, startPoint y: 61, endPoint x: 525, endPoint y: 49, distance: 74.6
click at [525, 49] on input "sustainability" at bounding box center [783, 54] width 528 height 26
click at [594, 65] on input "pain po" at bounding box center [783, 54] width 528 height 26
drag, startPoint x: 594, startPoint y: 59, endPoint x: 583, endPoint y: 58, distance: 11.6
click at [583, 58] on input "pain po" at bounding box center [783, 54] width 528 height 26
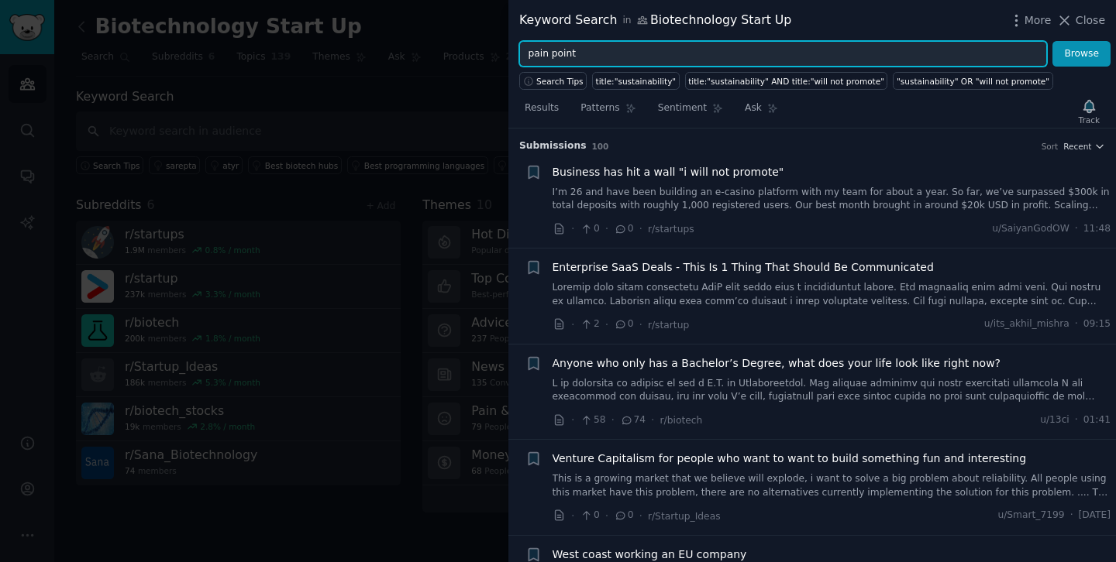
click at [1052, 41] on button "Browse" at bounding box center [1081, 54] width 58 height 26
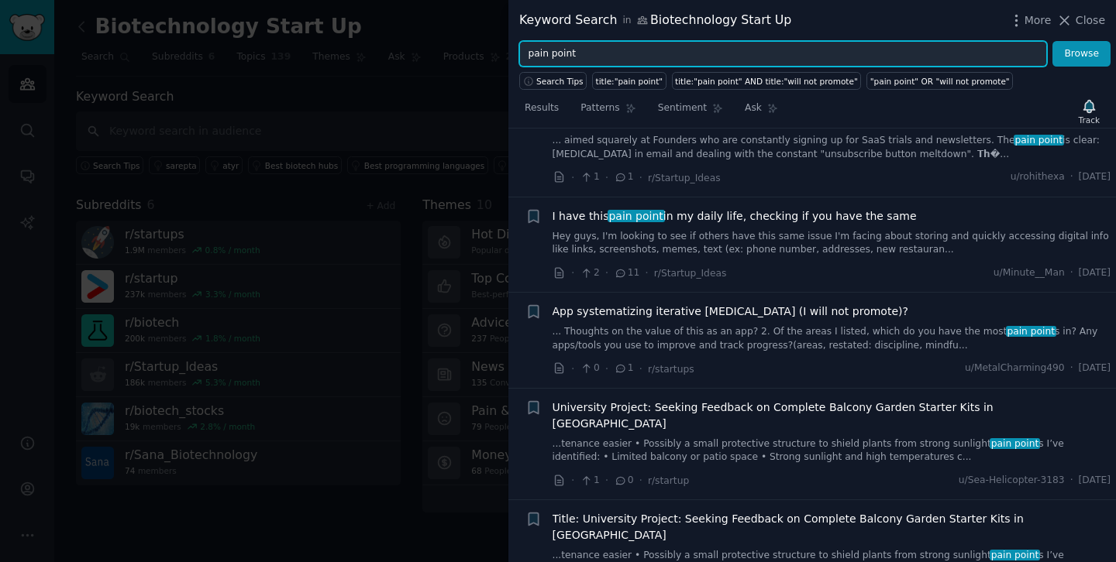
scroll to position [923, 0]
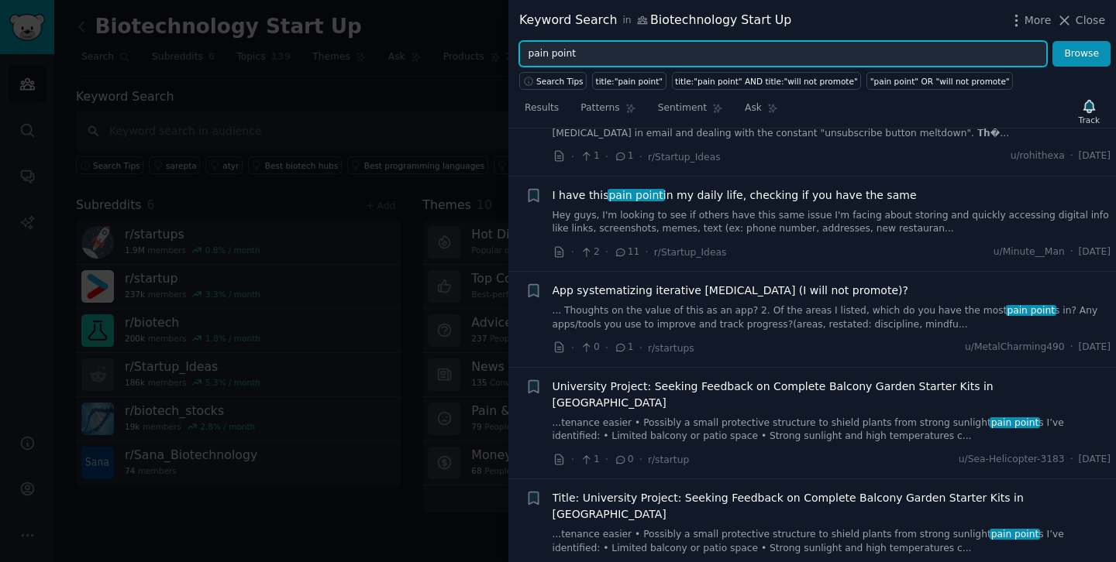
click at [770, 53] on input "pain point" at bounding box center [783, 54] width 528 height 26
click at [1052, 41] on button "Browse" at bounding box center [1081, 54] width 58 height 26
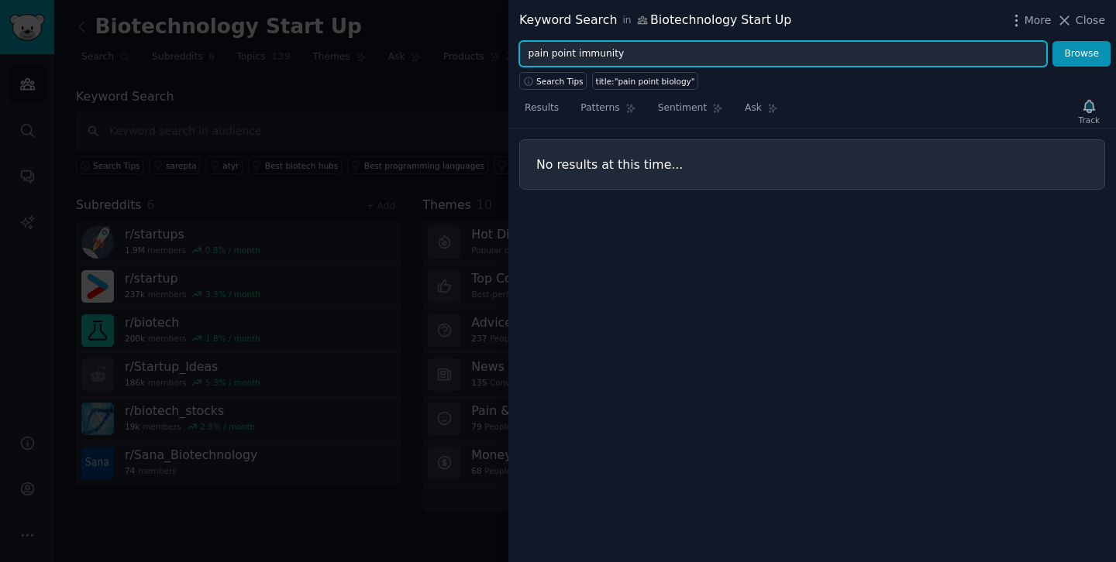
click at [1052, 41] on button "Browse" at bounding box center [1081, 54] width 58 height 26
click at [580, 53] on input "pain point biotech" at bounding box center [783, 54] width 528 height 26
type input "pain point AND biotech"
click at [1052, 41] on button "Browse" at bounding box center [1081, 54] width 58 height 26
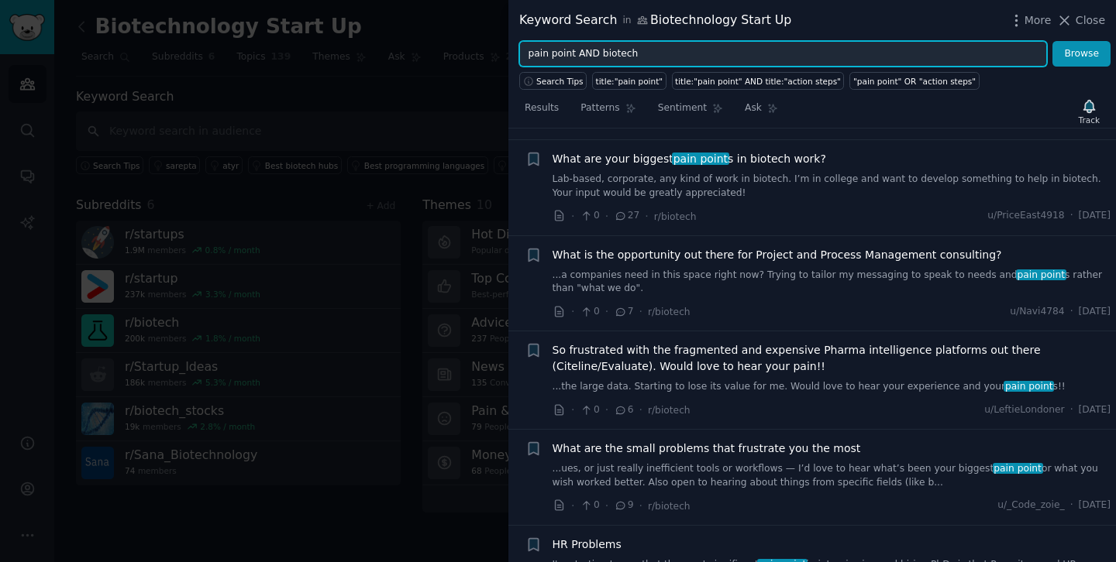
scroll to position [317, 0]
